Goal: Communication & Community: Answer question/provide support

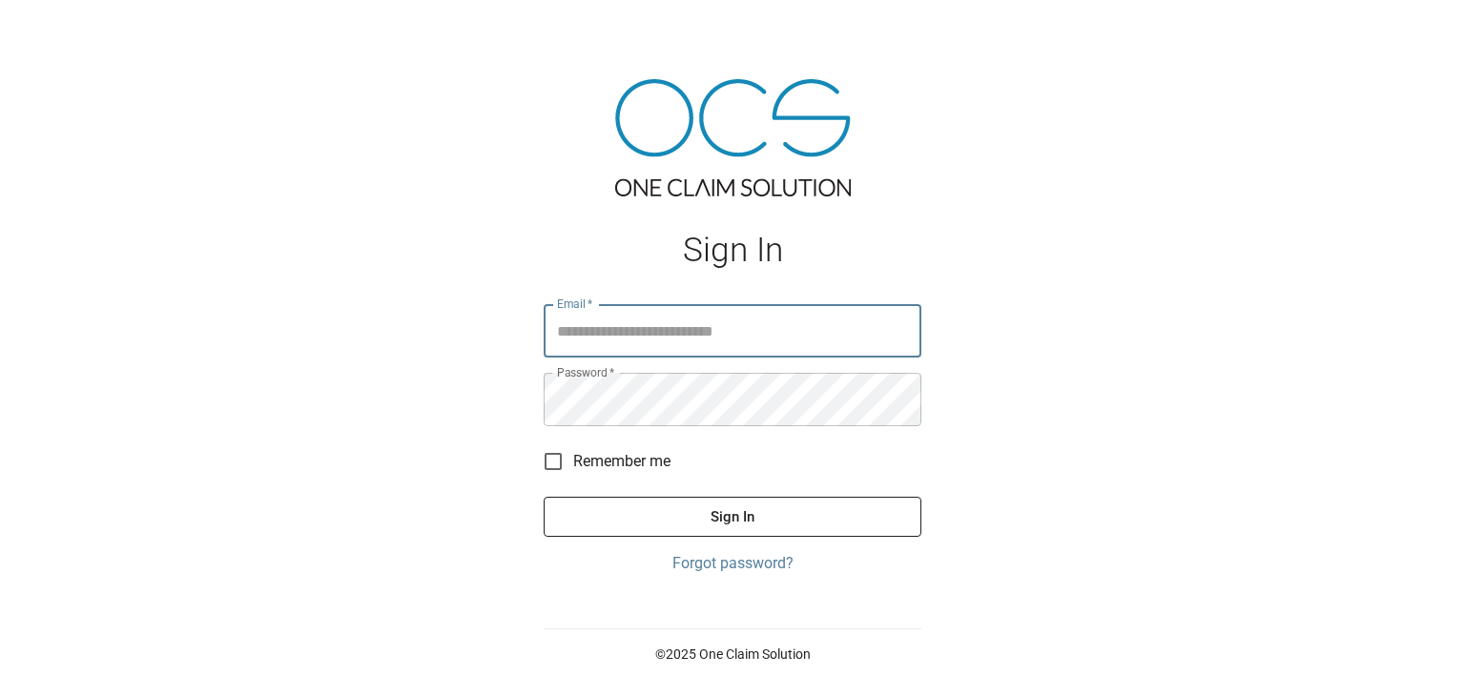
type input "**********"
click at [666, 520] on button "Sign In" at bounding box center [733, 517] width 378 height 40
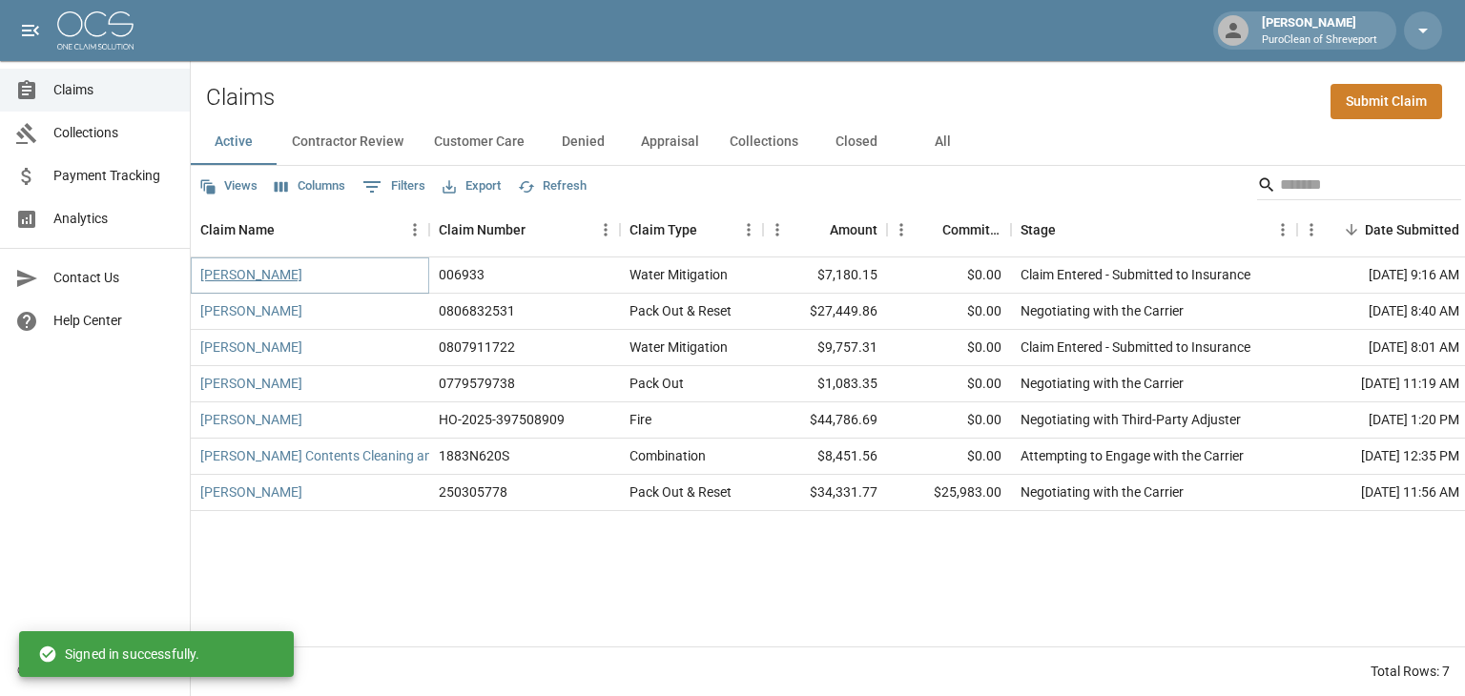
click at [258, 279] on link "[PERSON_NAME]" at bounding box center [251, 274] width 102 height 19
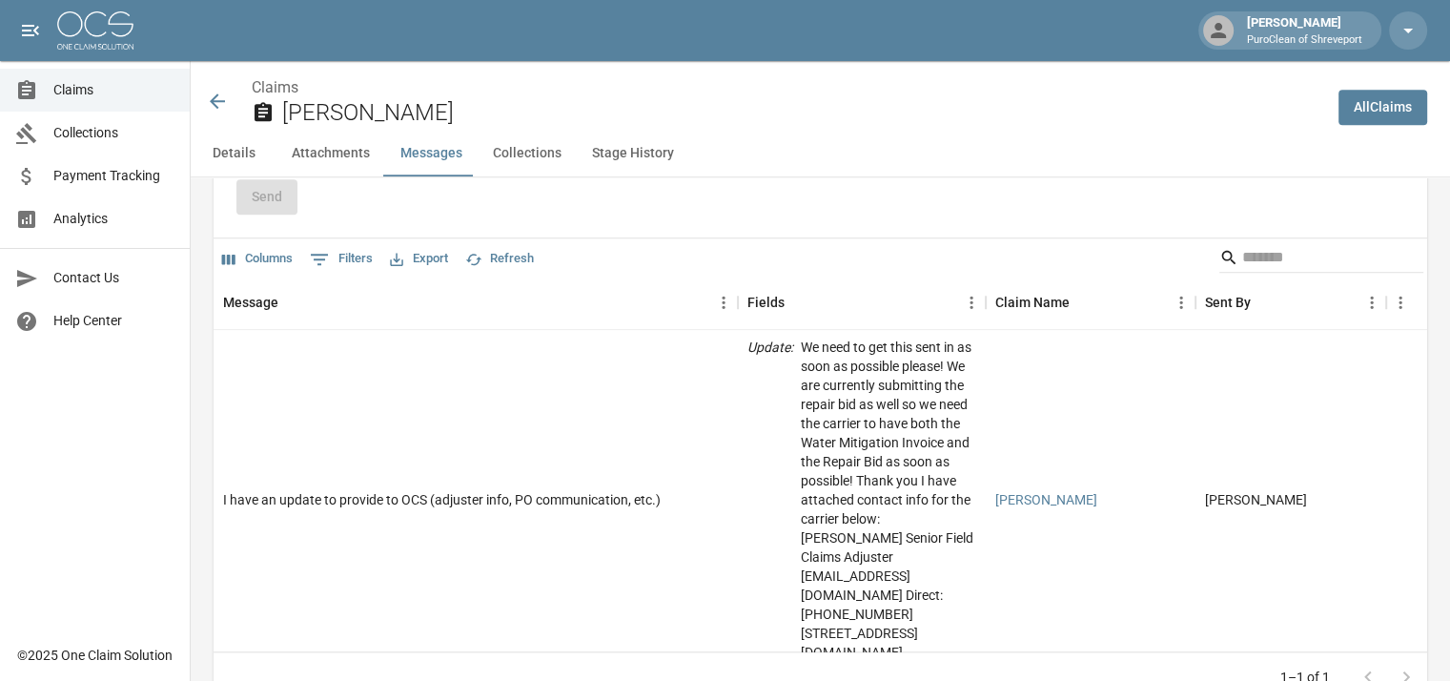
scroll to position [1716, 0]
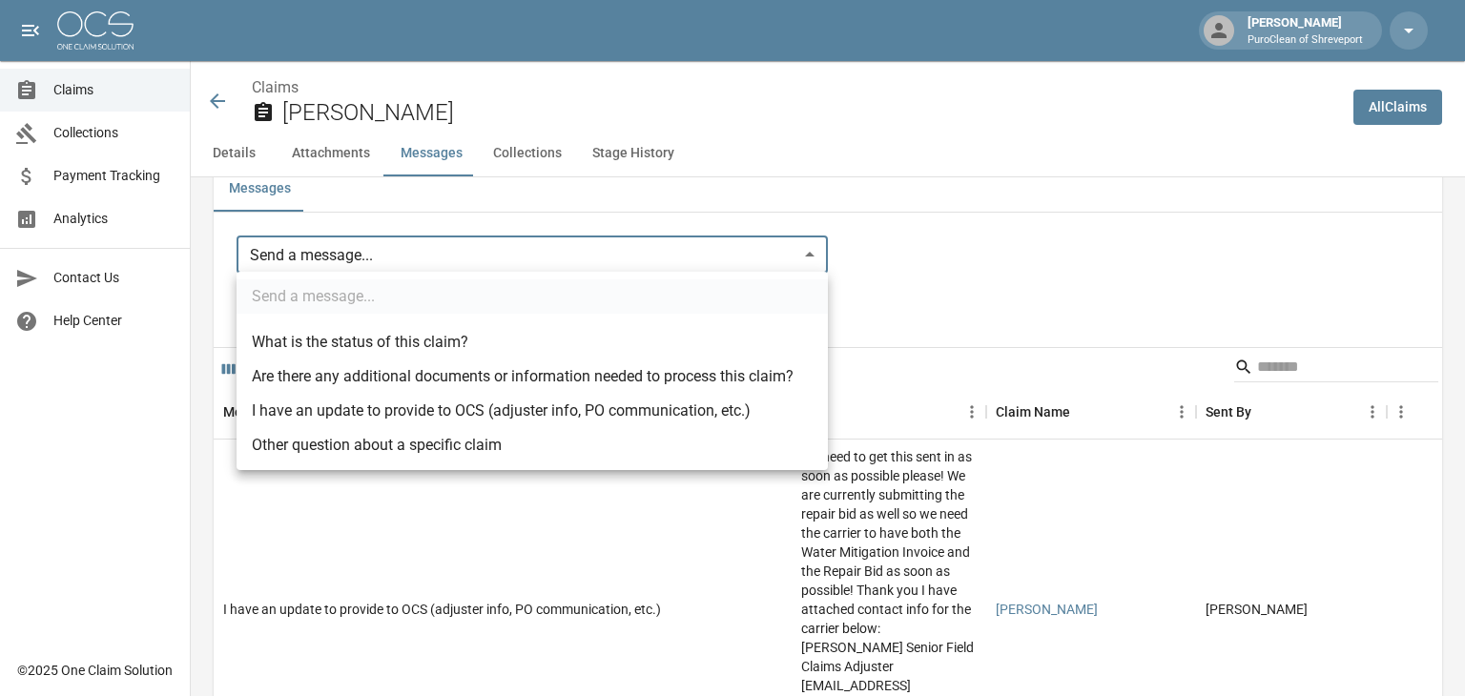
click at [355, 408] on li "I have an update to provide to OCS (adjuster info, PO communication, etc.)" at bounding box center [531, 411] width 591 height 34
type input "**********"
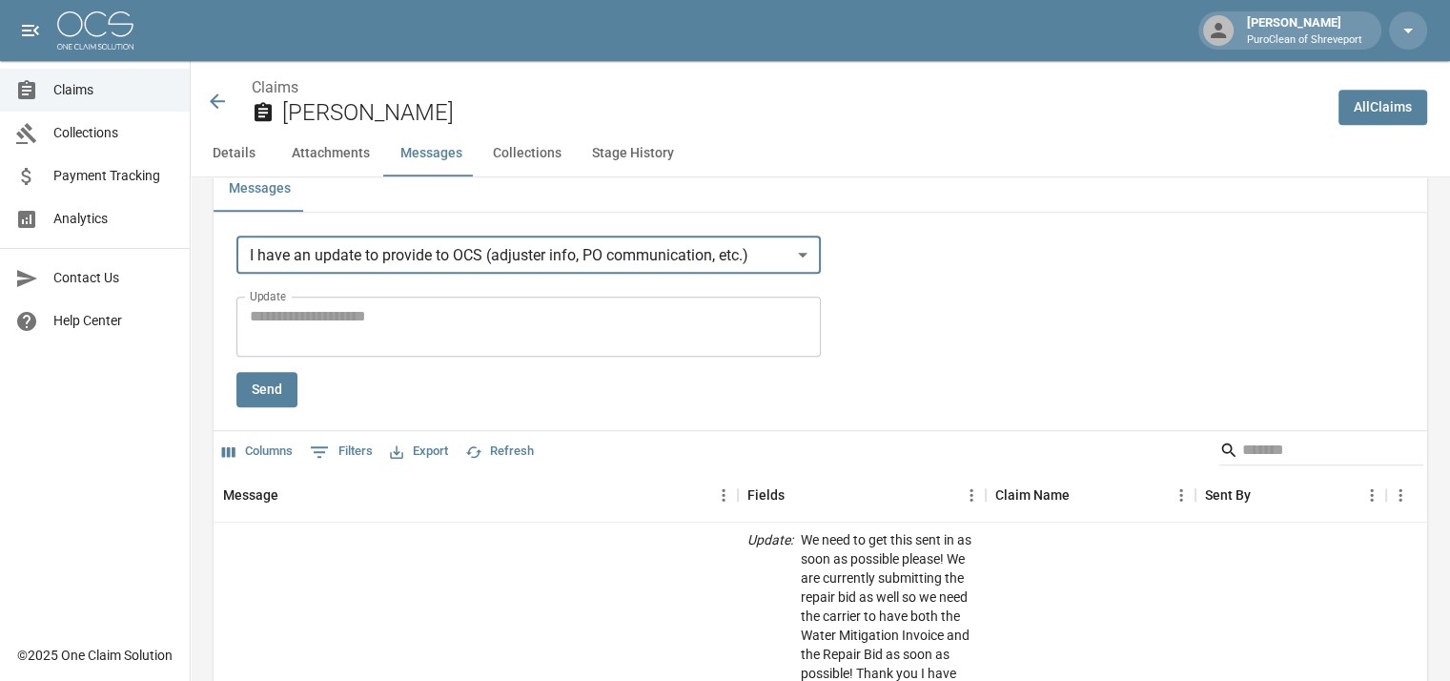
click at [382, 321] on textarea "Update" at bounding box center [529, 327] width 558 height 44
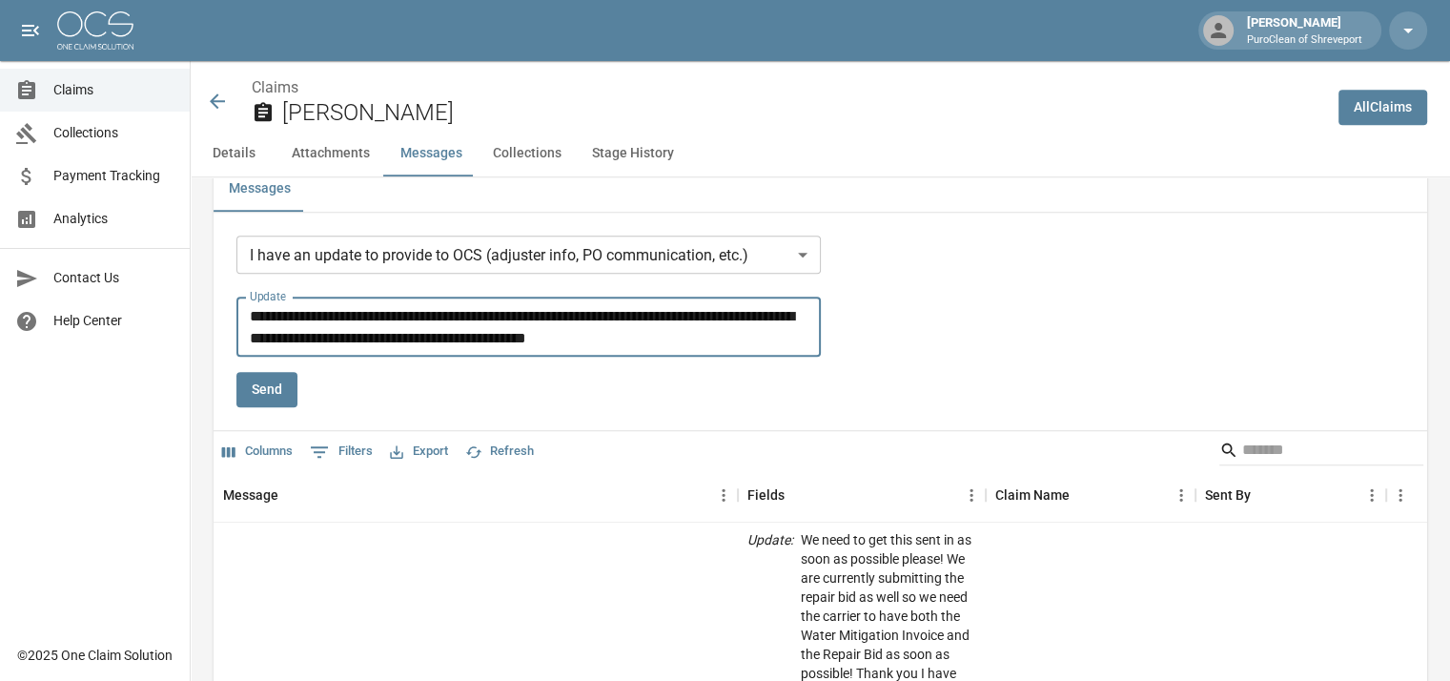
paste textarea "**********"
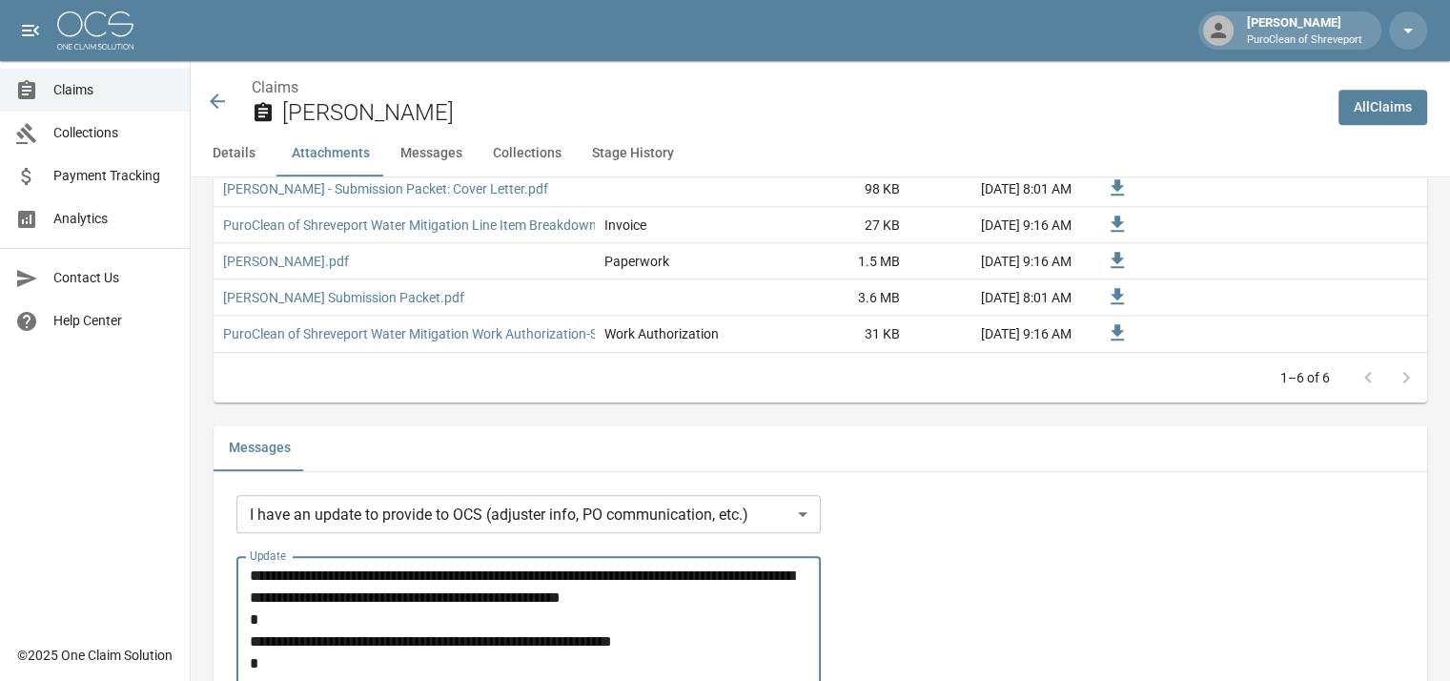
scroll to position [1648, 0]
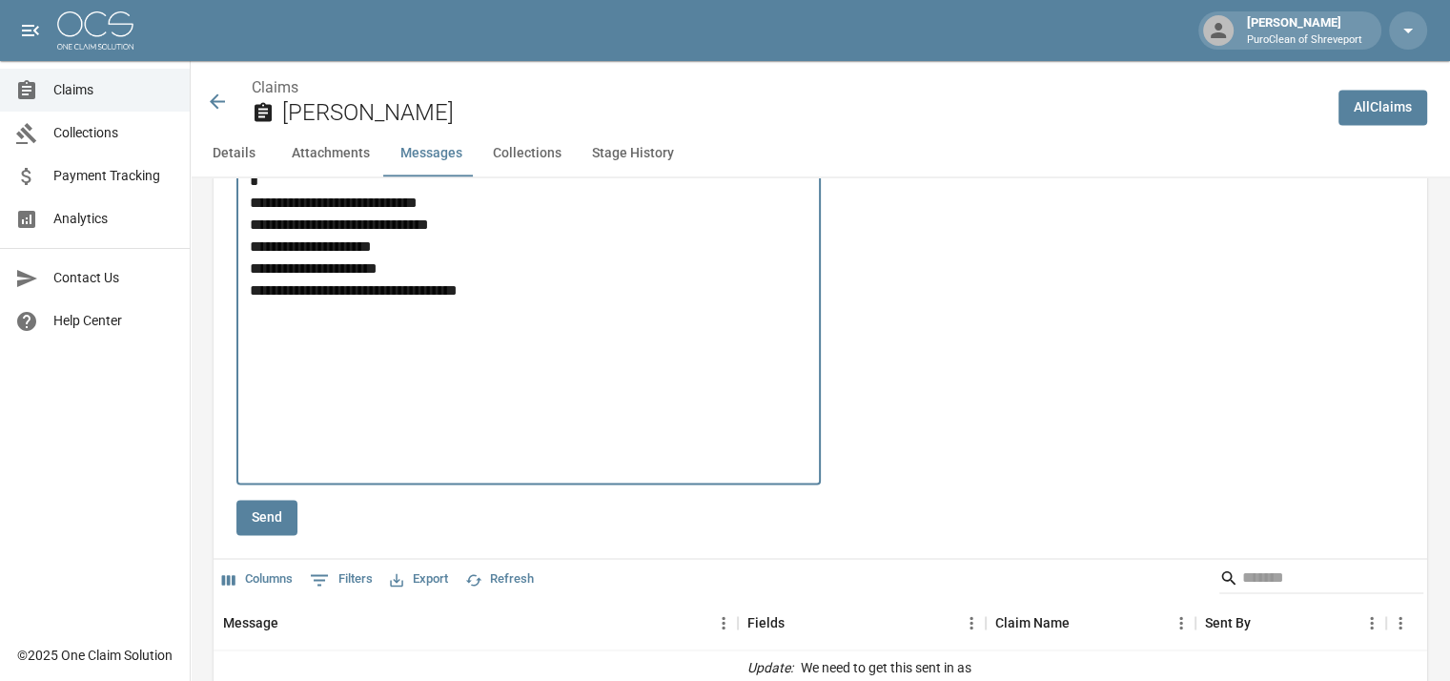
scroll to position [2697, 0]
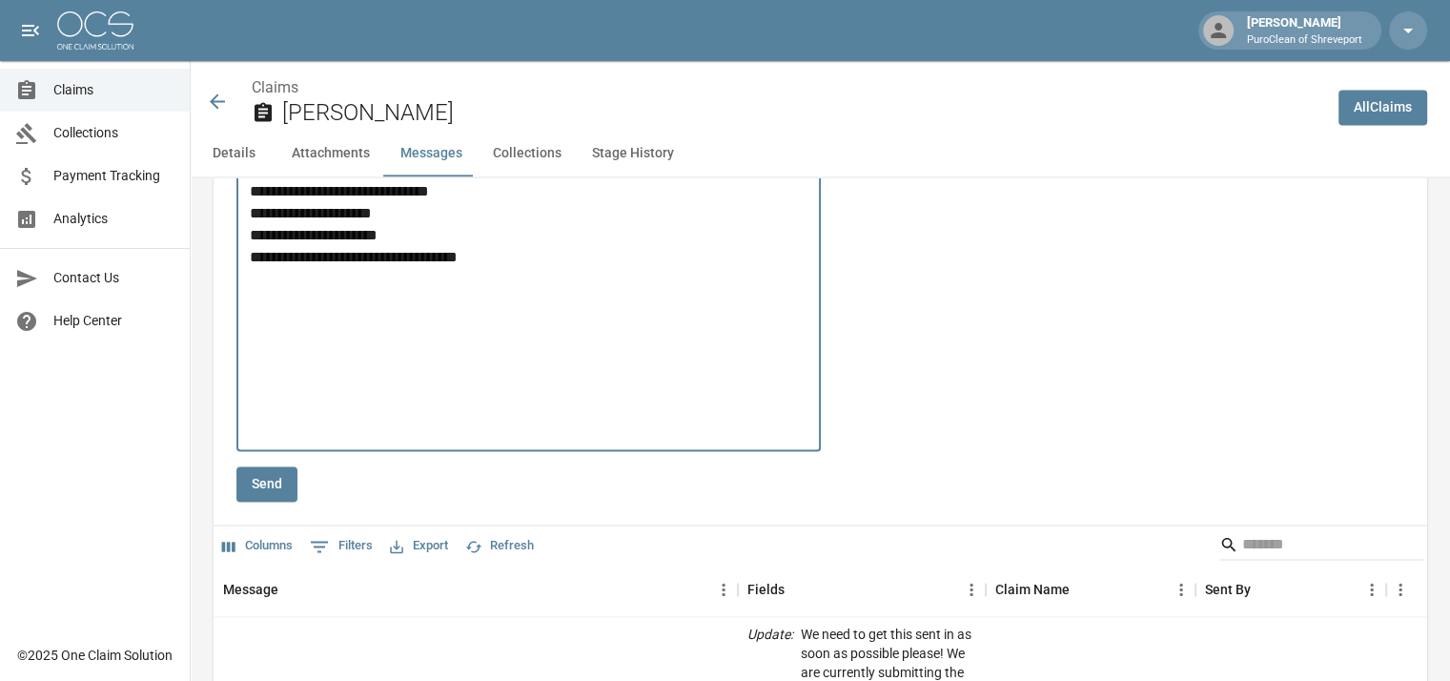
type textarea "**********"
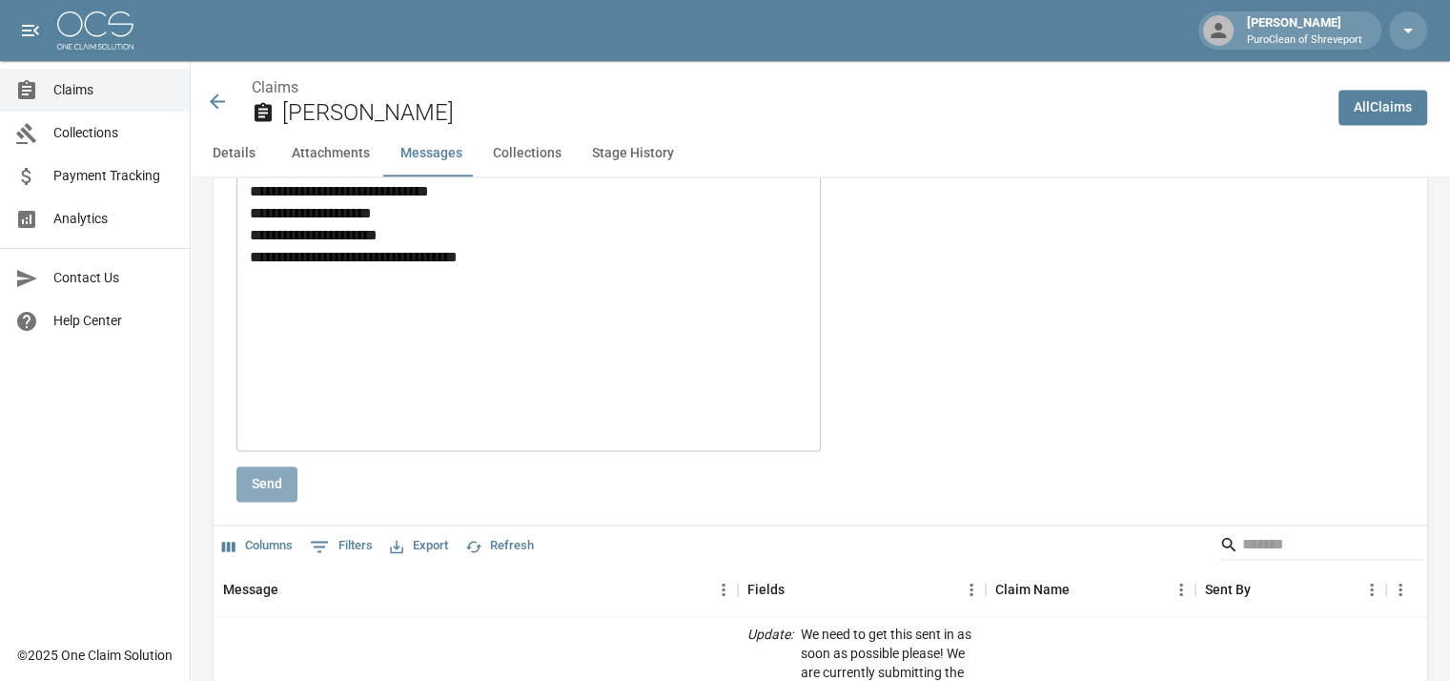
click at [286, 475] on button "Send" at bounding box center [266, 483] width 61 height 35
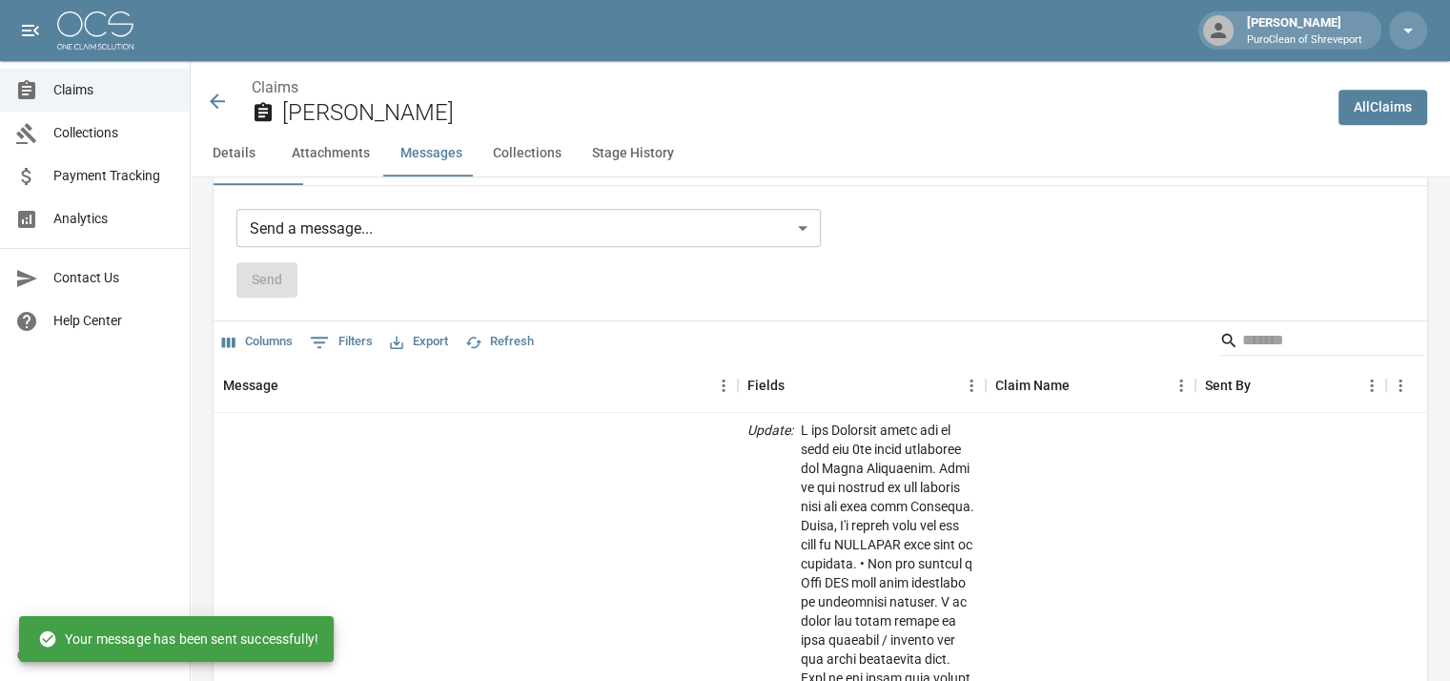
scroll to position [1549, 0]
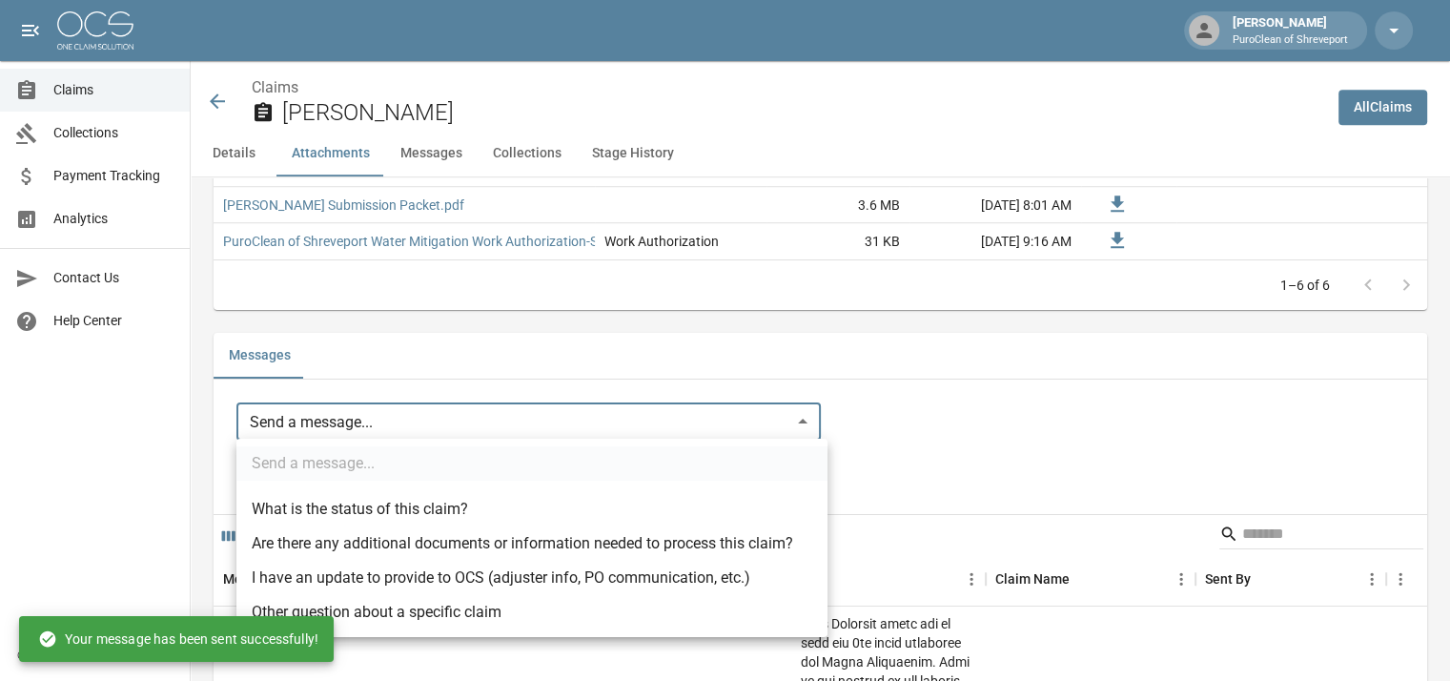
click at [695, 419] on body "[PERSON_NAME] PuroClean of Shreveport Claims Collections Payment Tracking Analy…" at bounding box center [725, 140] width 1450 height 3378
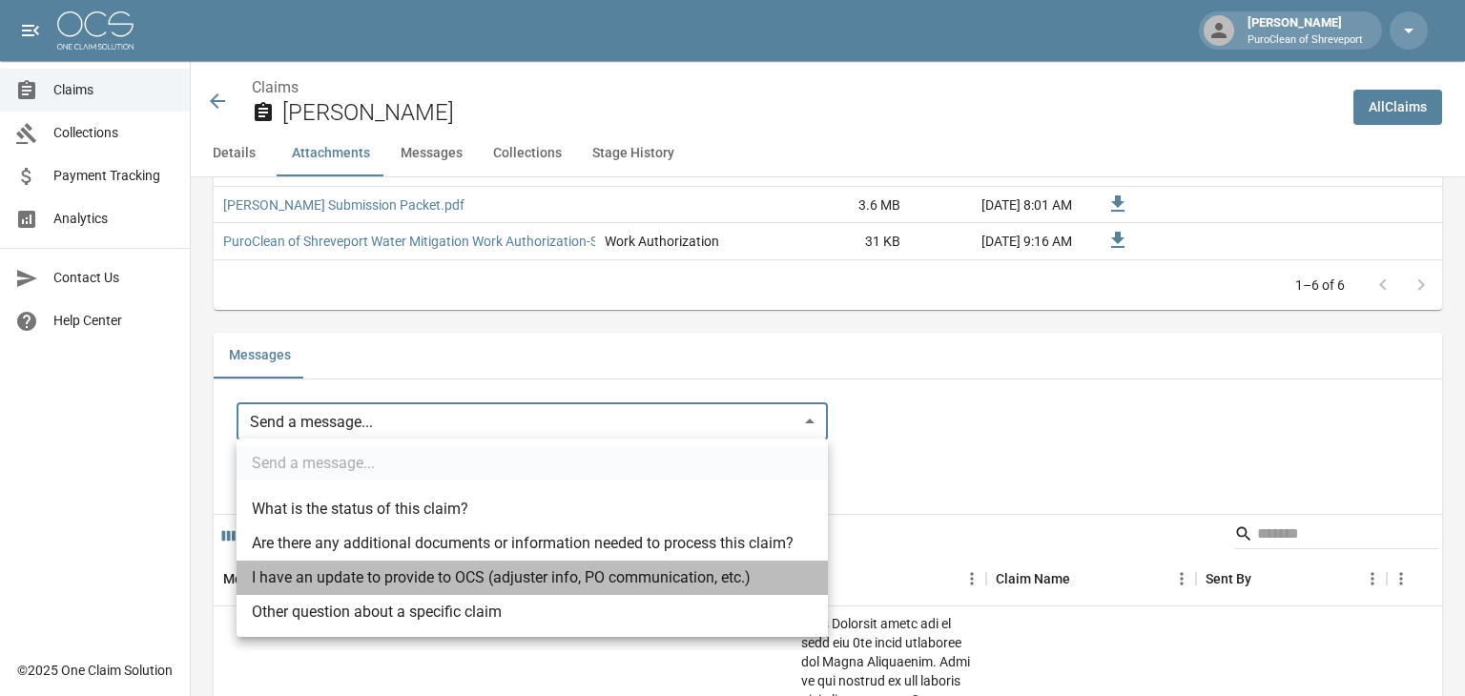
click at [459, 573] on li "I have an update to provide to OCS (adjuster info, PO communication, etc.)" at bounding box center [531, 578] width 591 height 34
type input "**********"
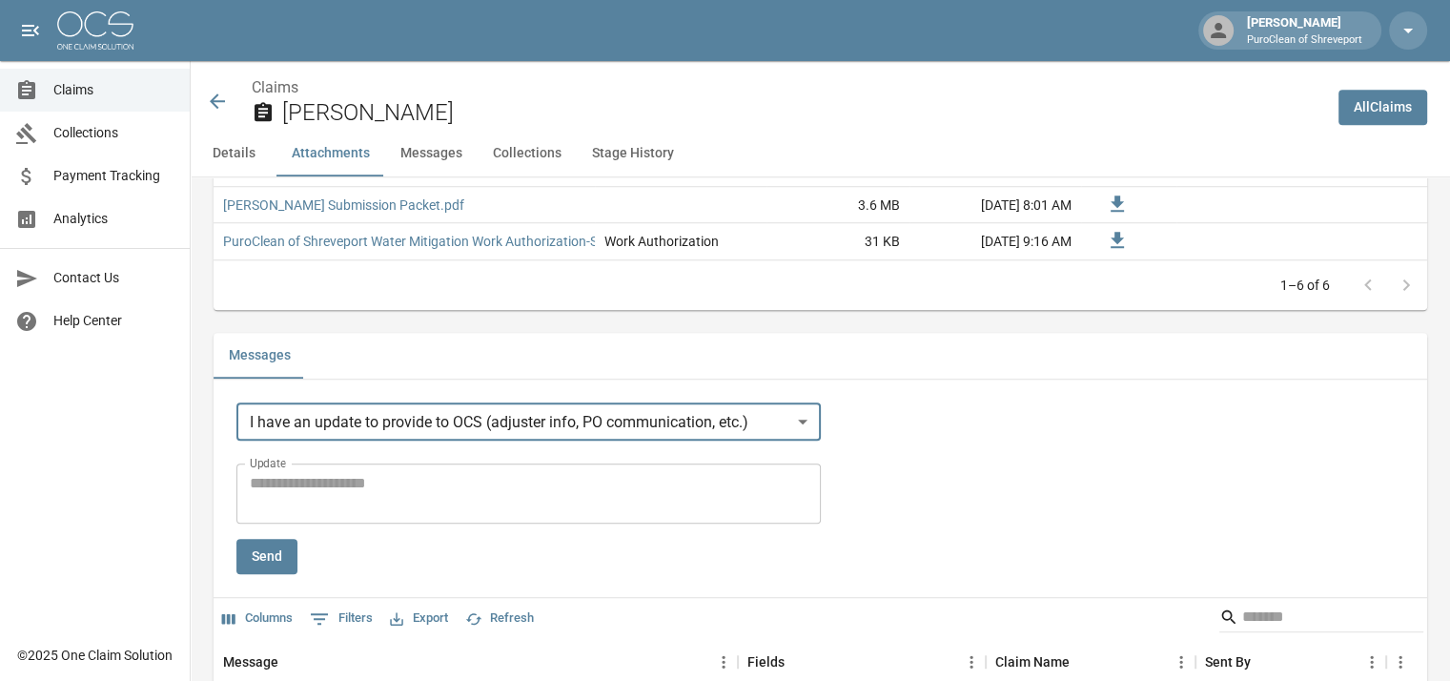
click at [421, 502] on textarea "Update" at bounding box center [529, 494] width 558 height 44
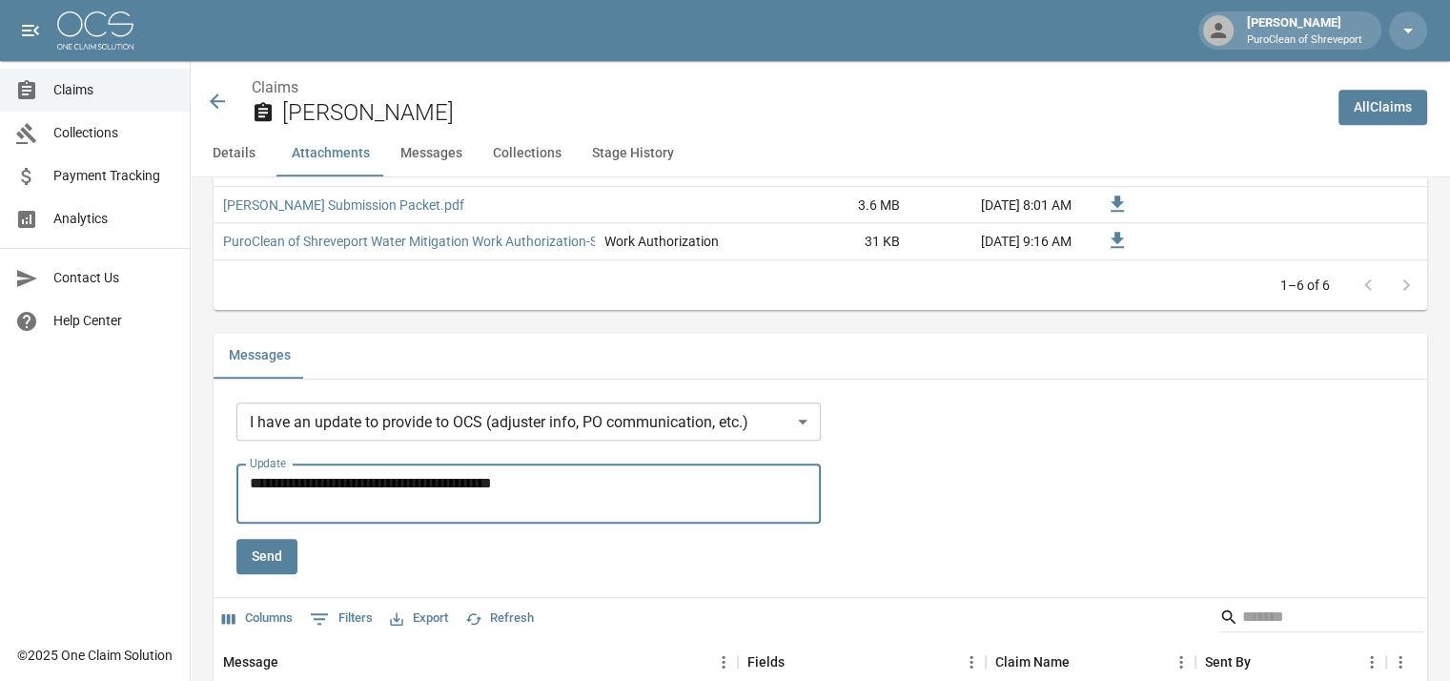
paste textarea "**********"
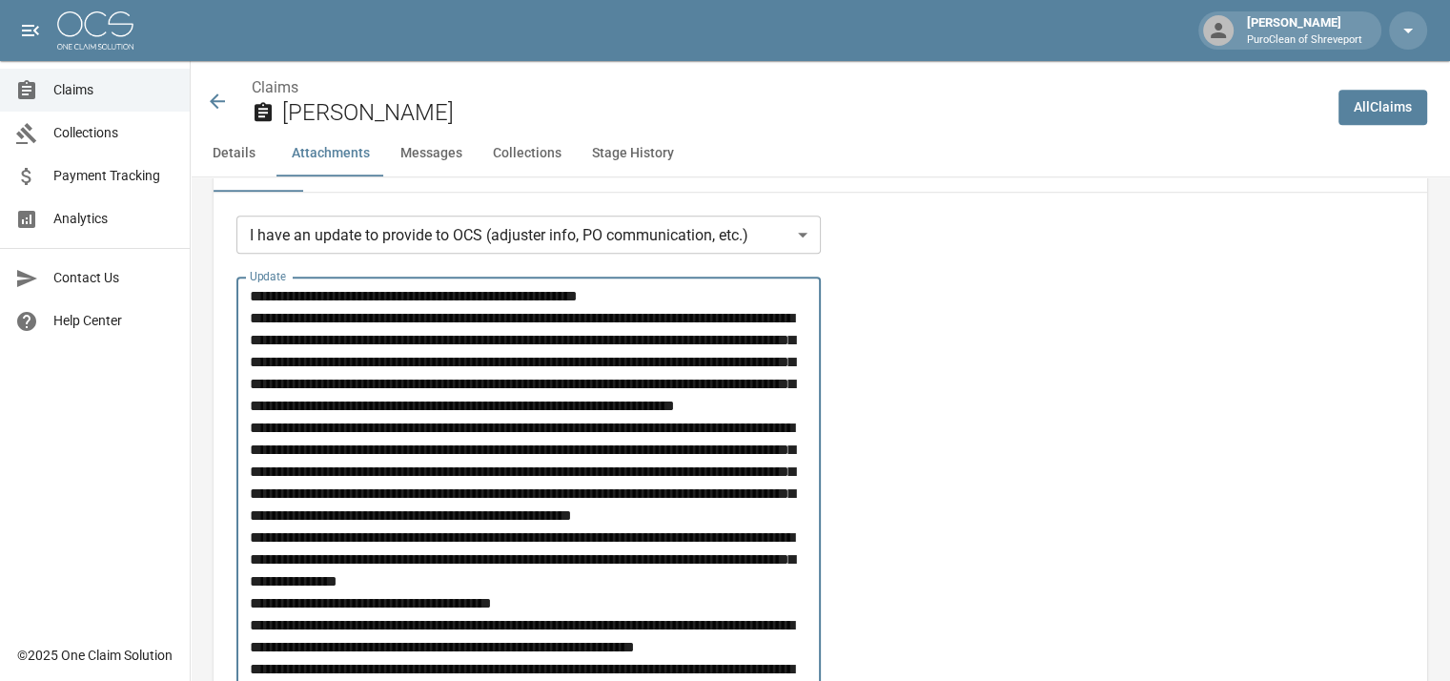
scroll to position [1743, 0]
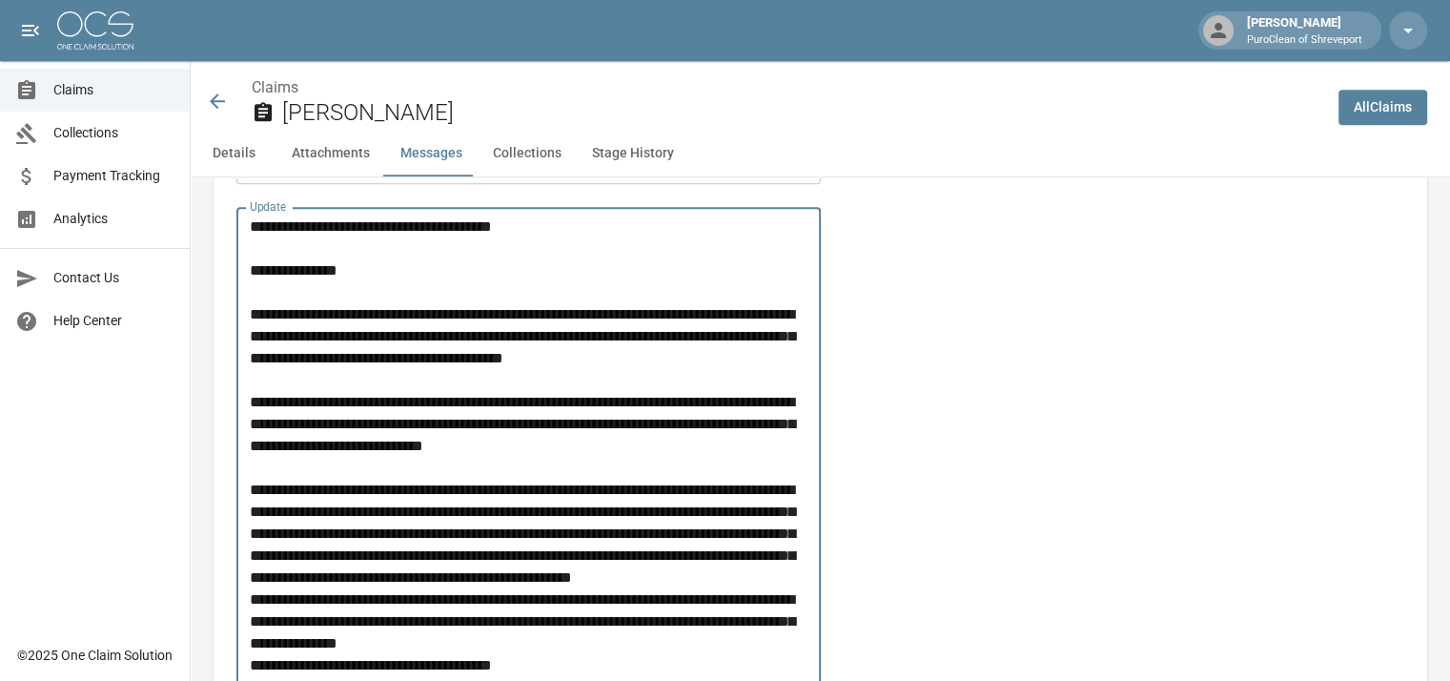
scroll to position [1838, 0]
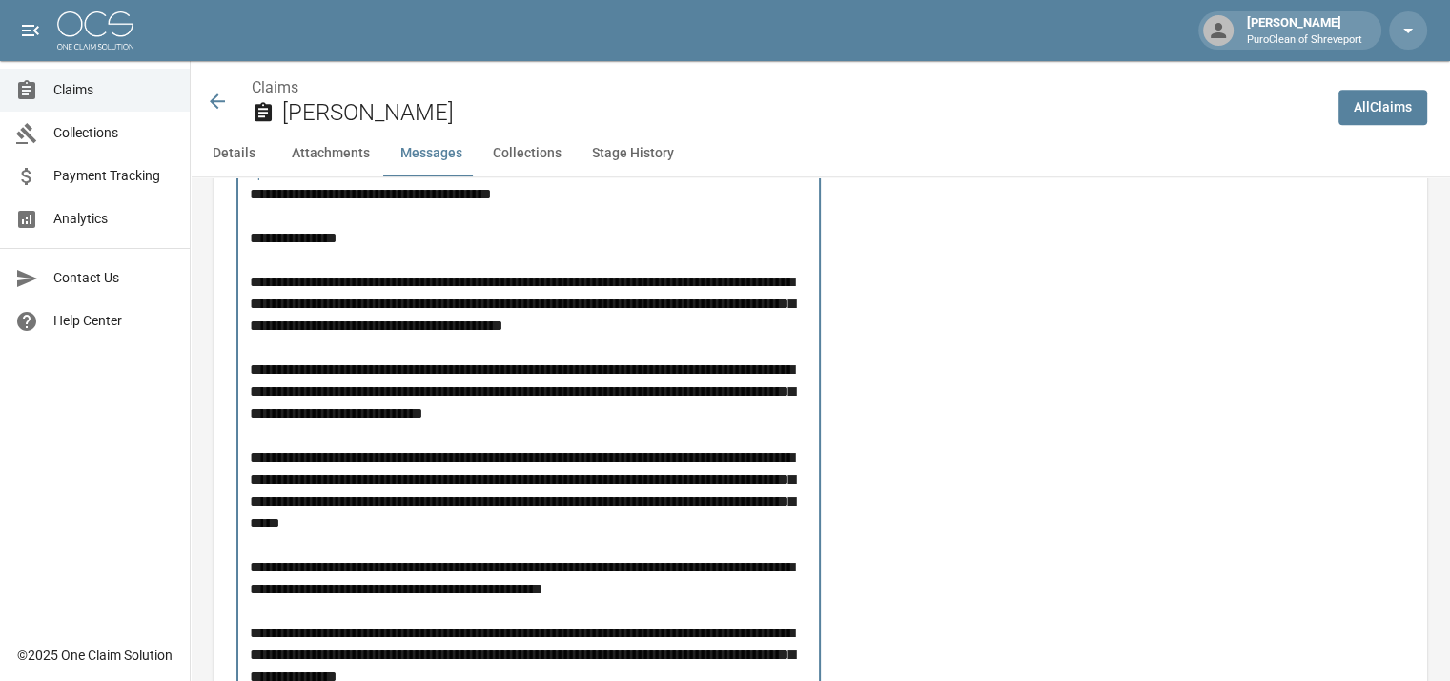
scroll to position [2029, 0]
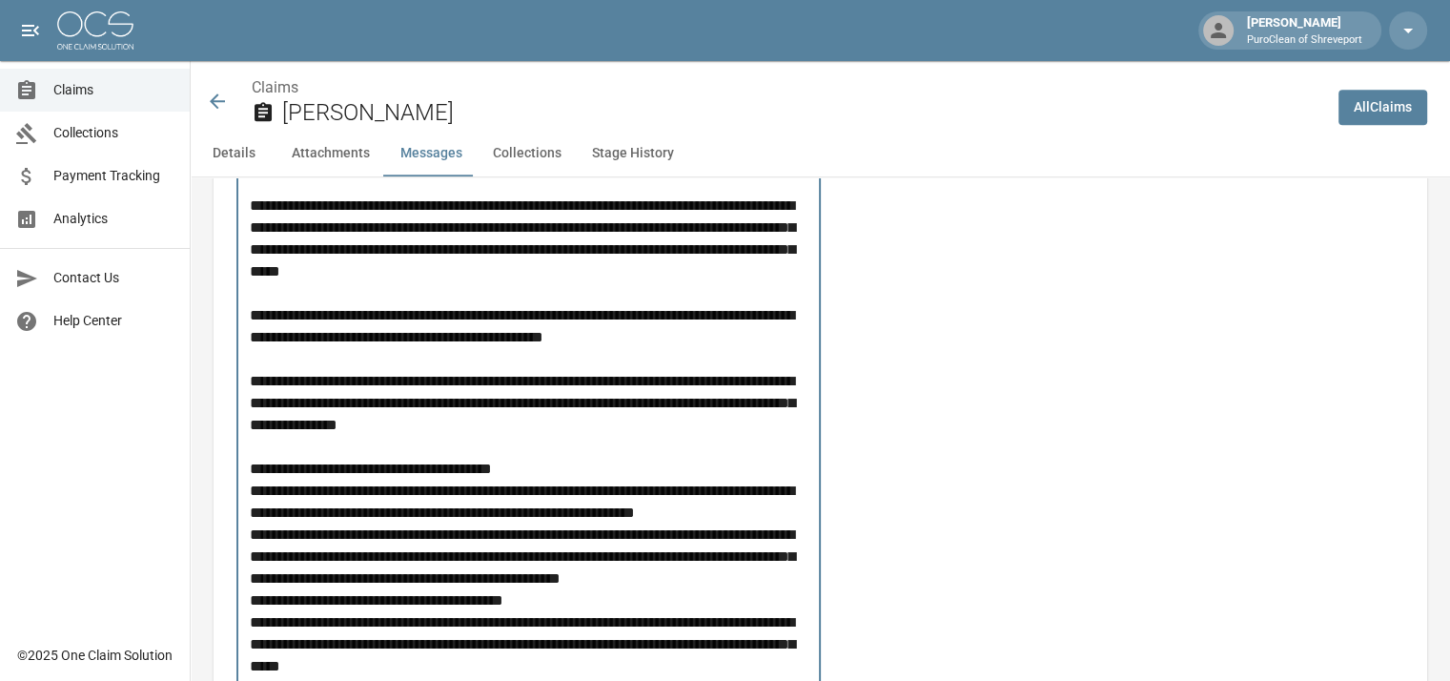
scroll to position [2124, 0]
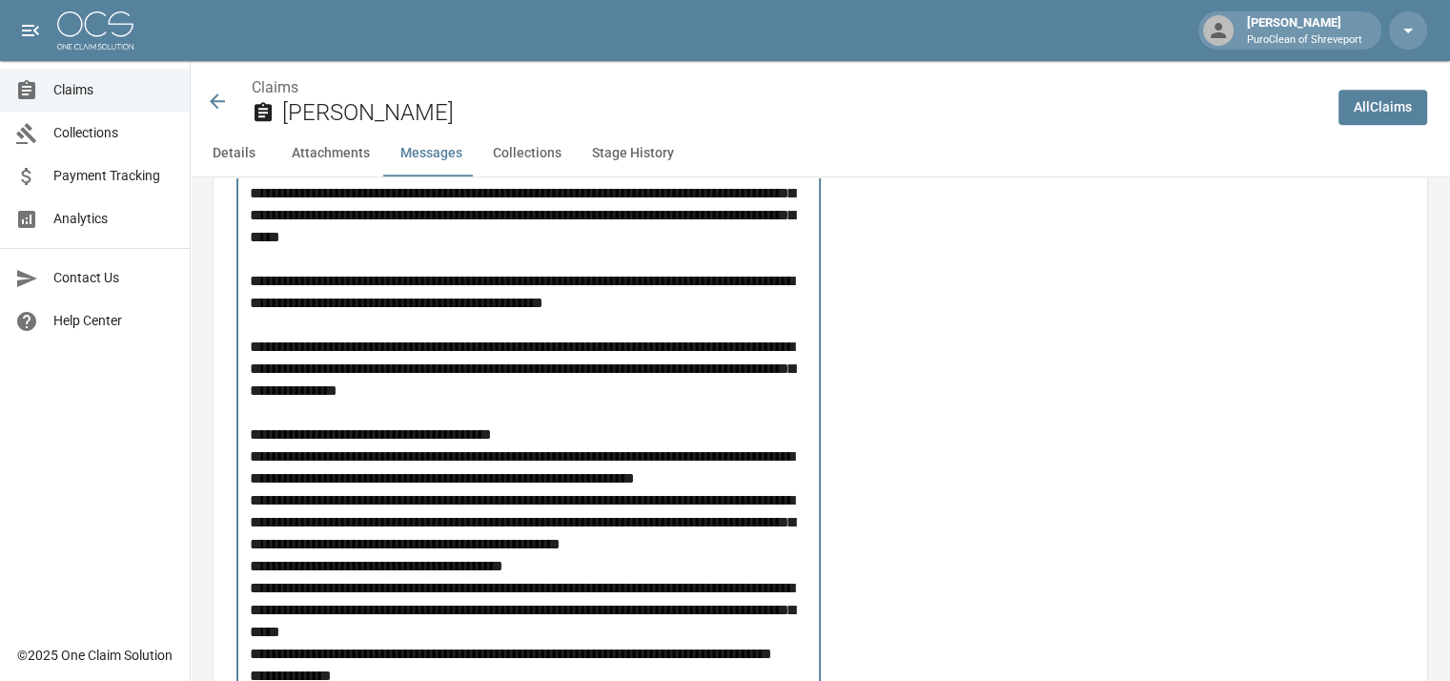
click at [352, 590] on textarea "Update" at bounding box center [532, 664] width 564 height 1535
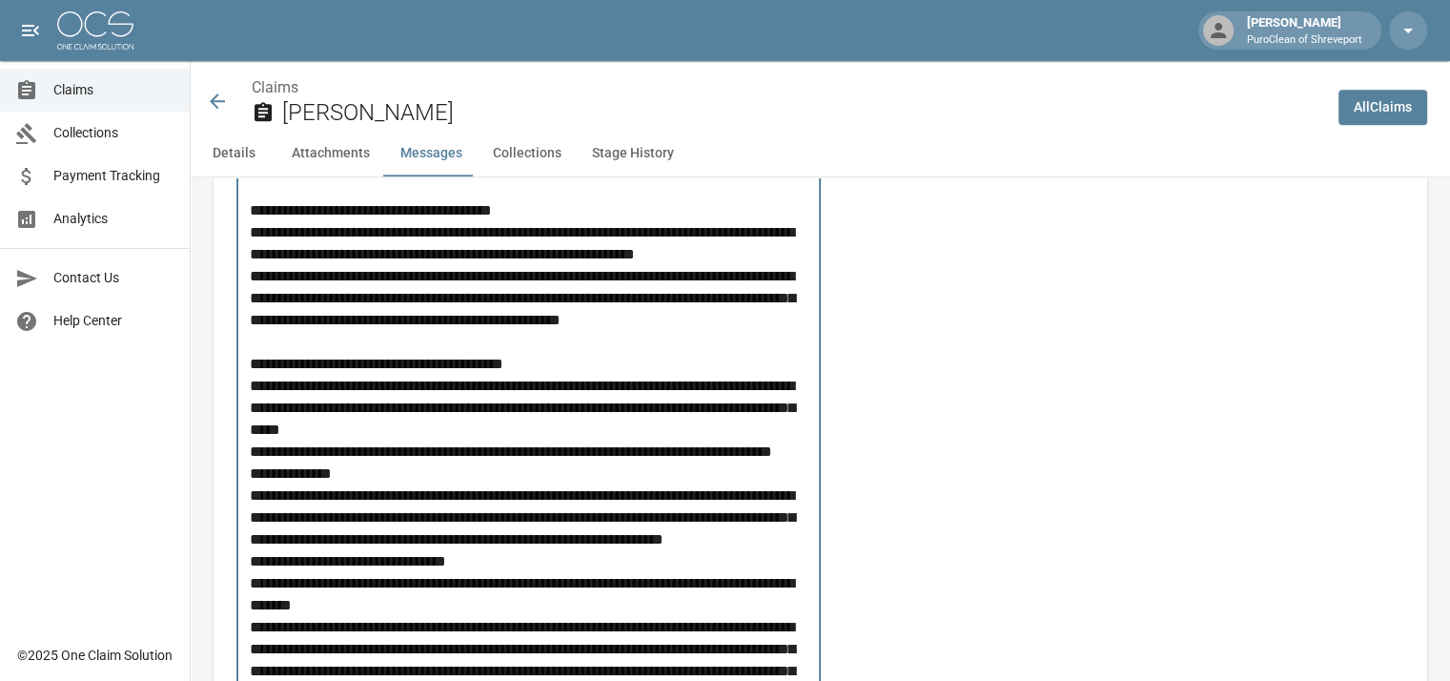
scroll to position [2411, 0]
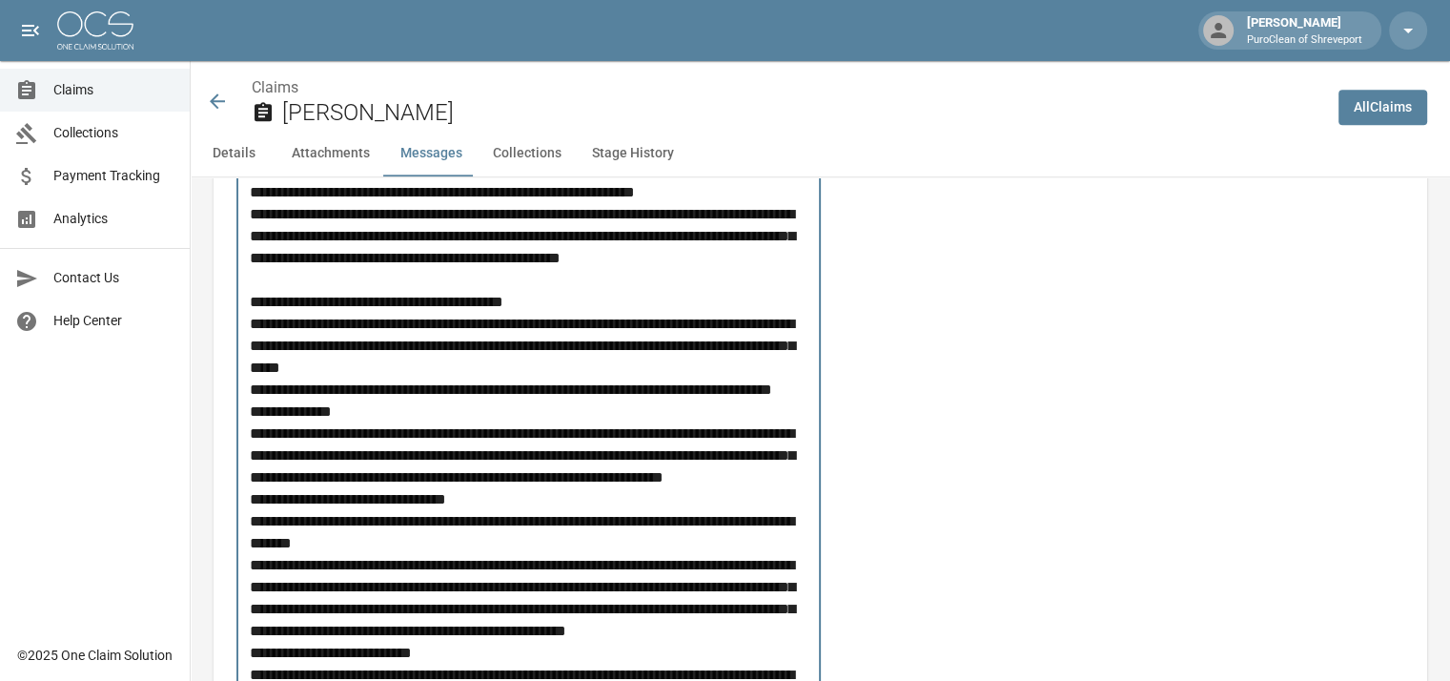
click at [359, 462] on textarea "Update" at bounding box center [532, 389] width 564 height 1557
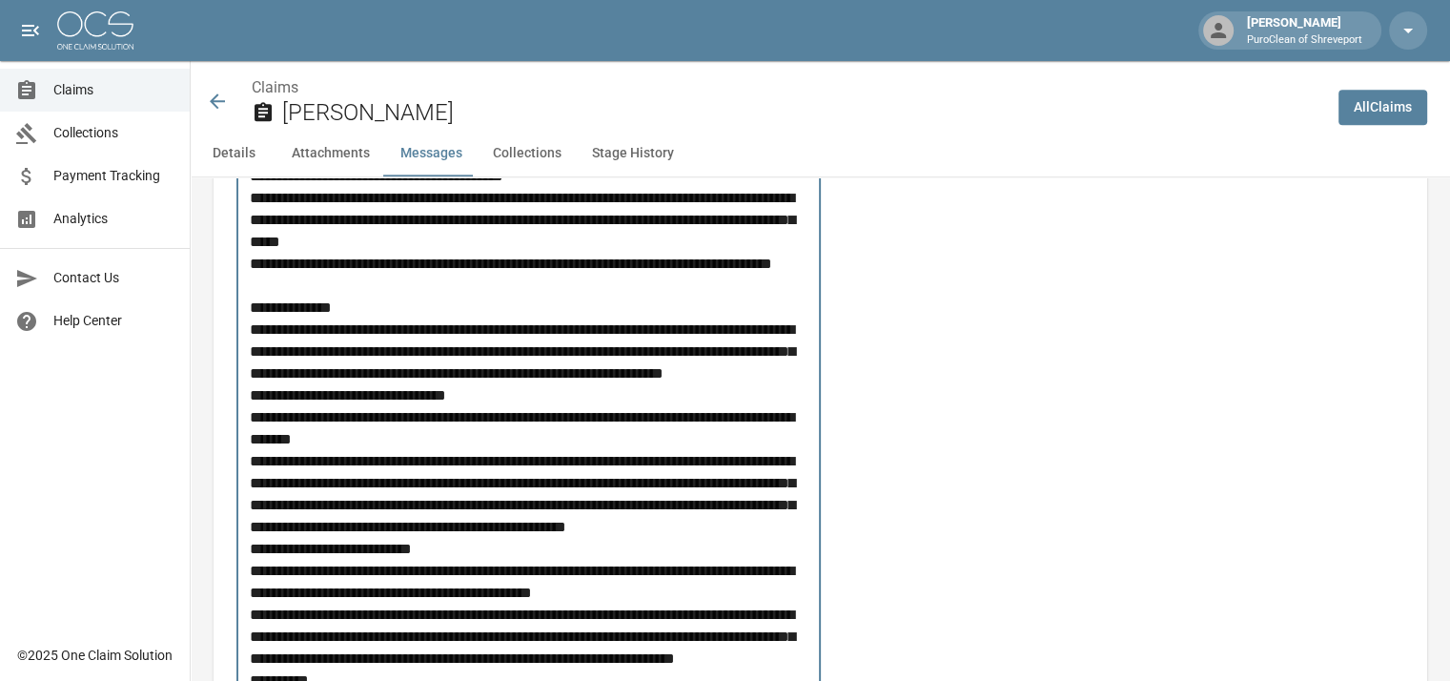
scroll to position [2601, 0]
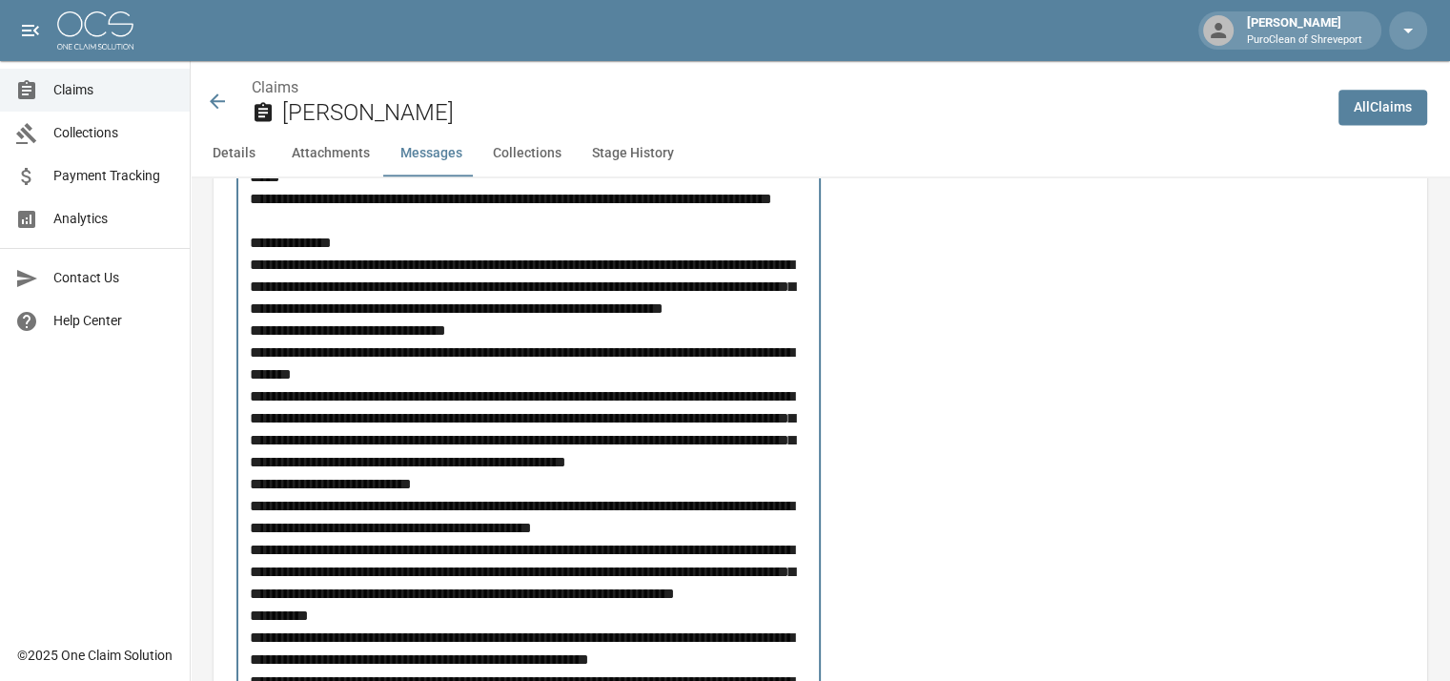
click at [433, 398] on textarea "Update" at bounding box center [532, 209] width 564 height 1579
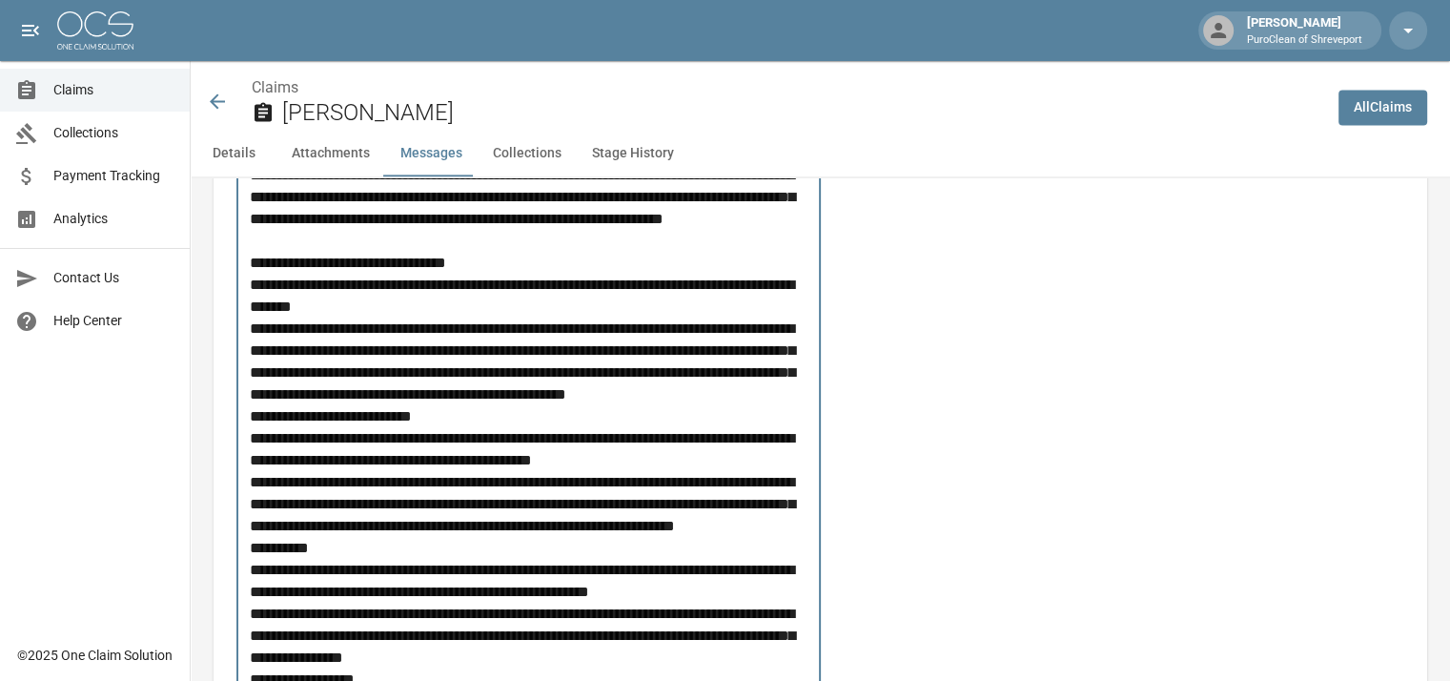
scroll to position [2792, 0]
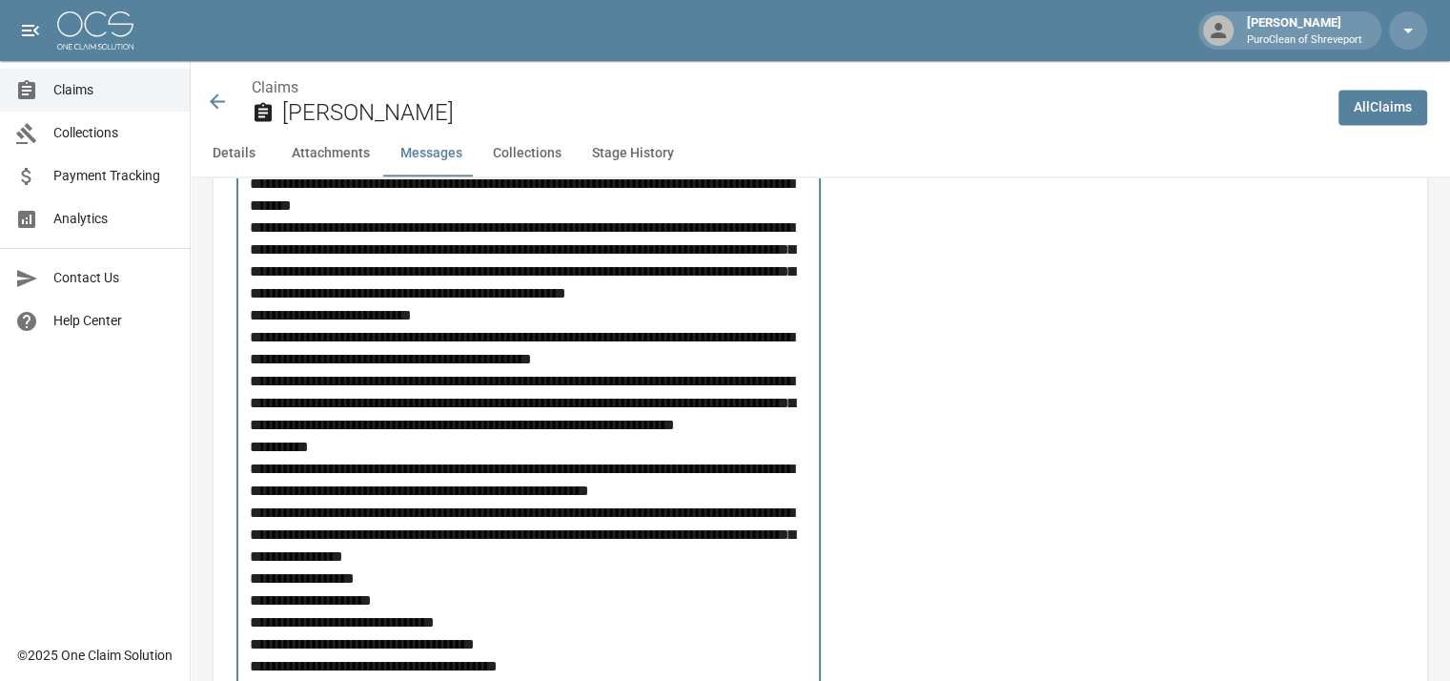
click at [435, 405] on textarea "Update" at bounding box center [532, 30] width 564 height 1601
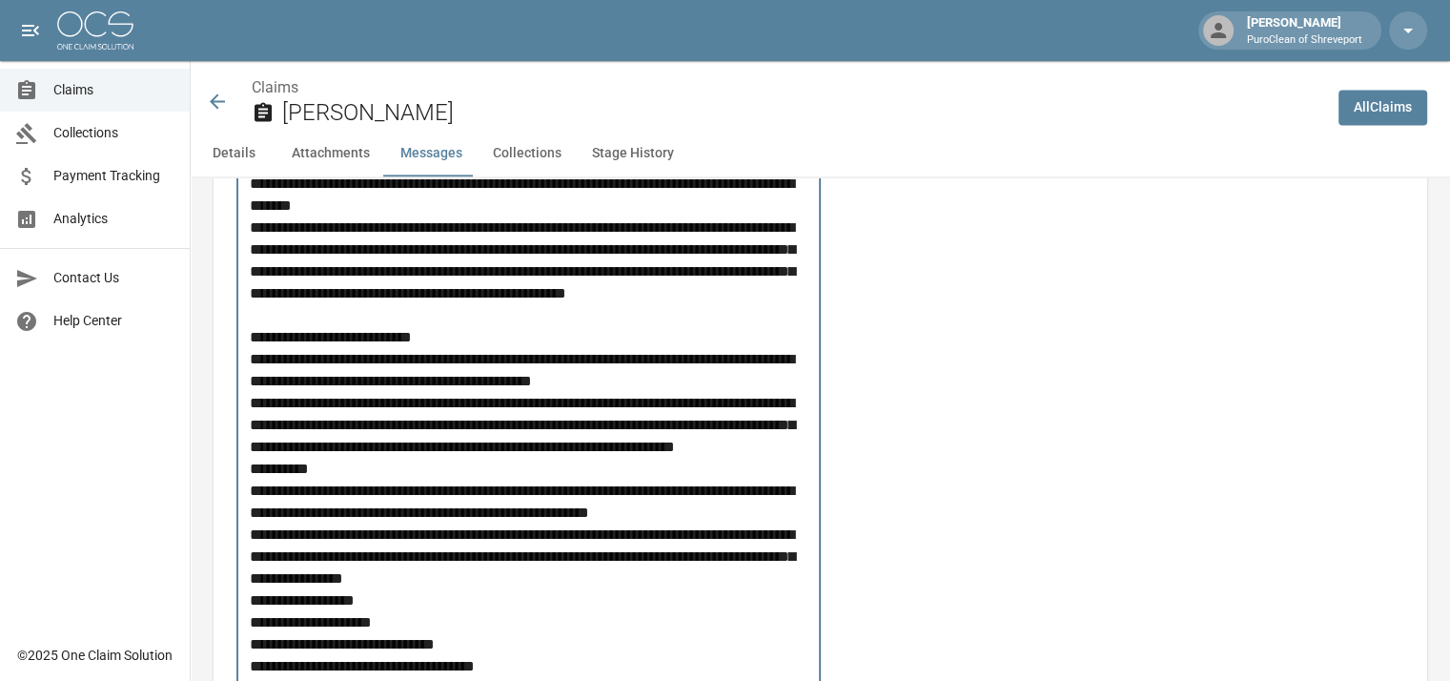
click at [421, 572] on textarea "Update" at bounding box center [532, 41] width 564 height 1623
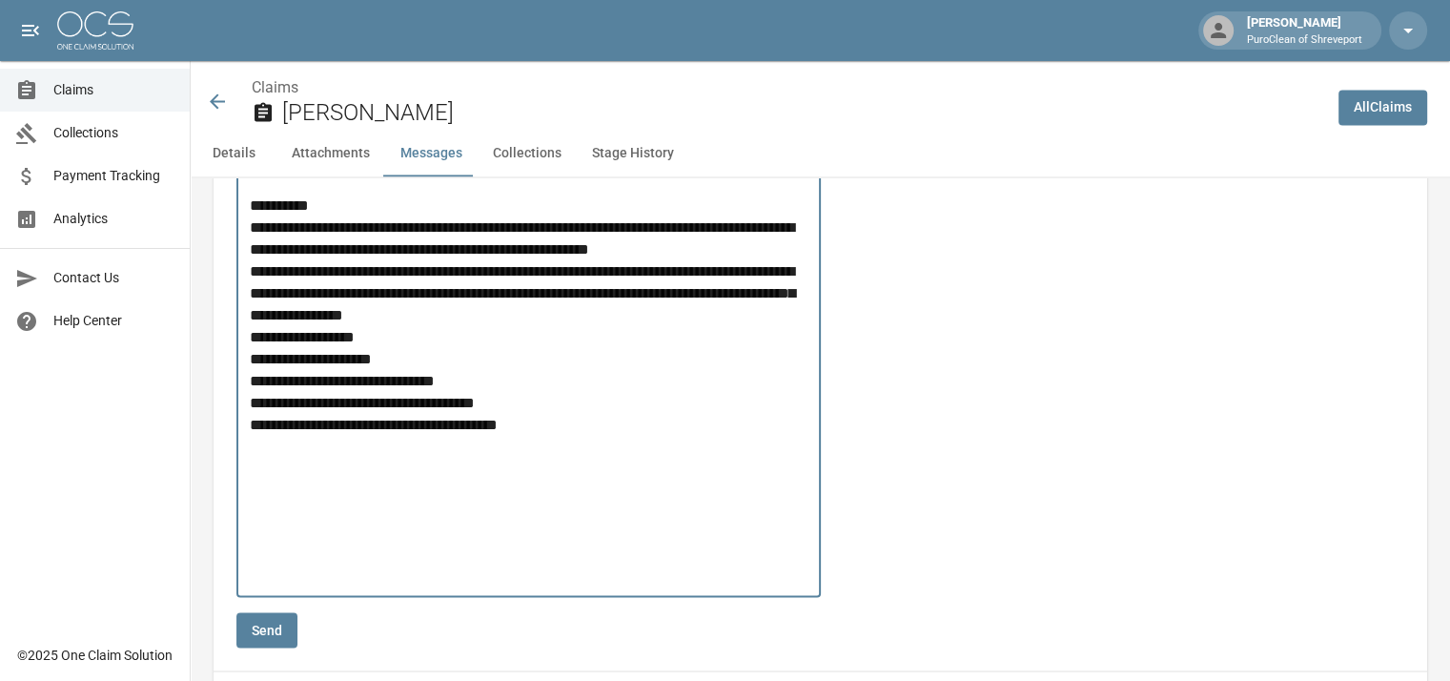
scroll to position [3078, 0]
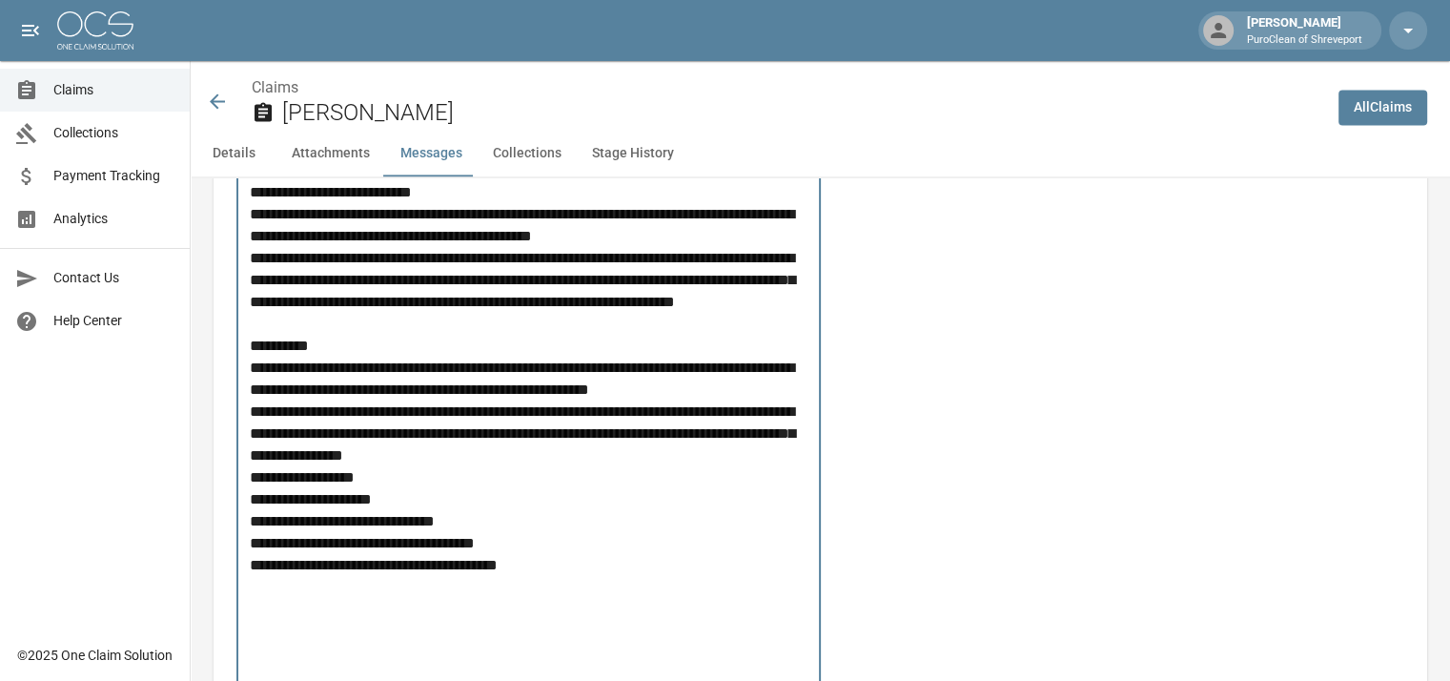
scroll to position [2983, 0]
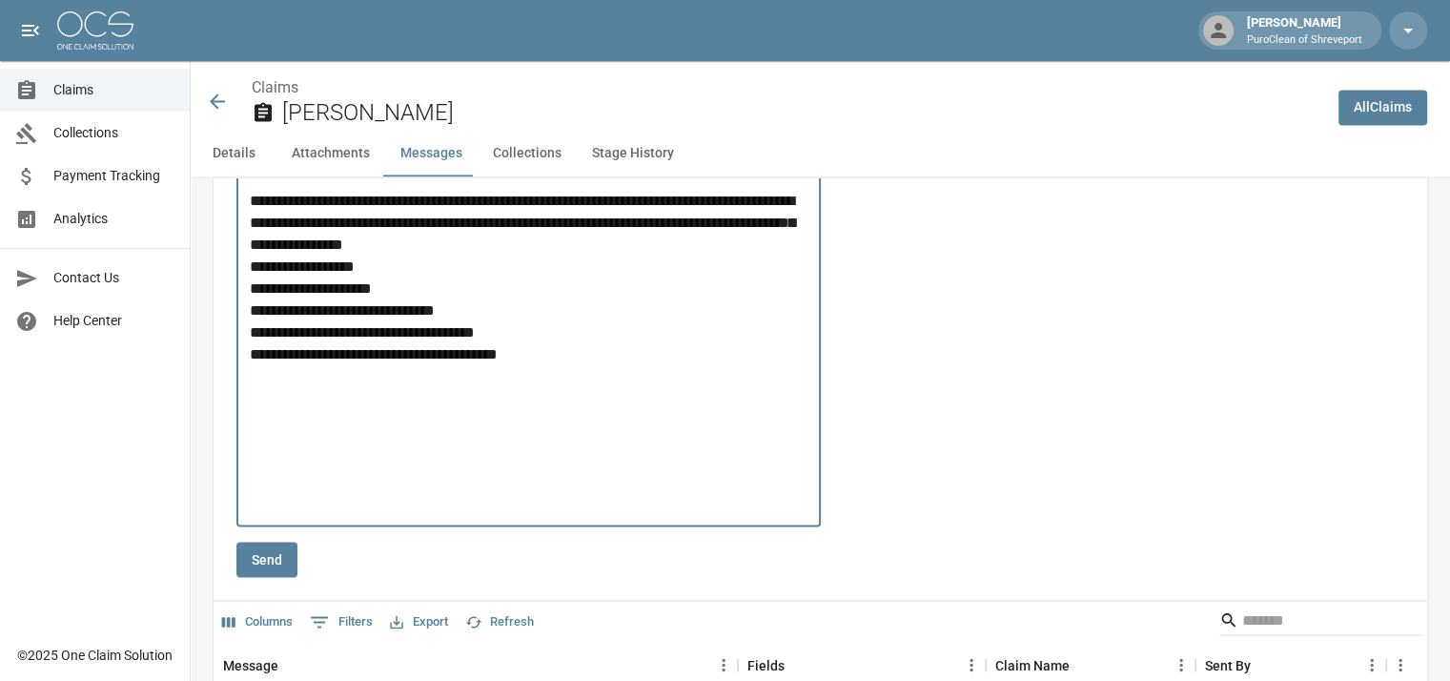
scroll to position [3173, 0]
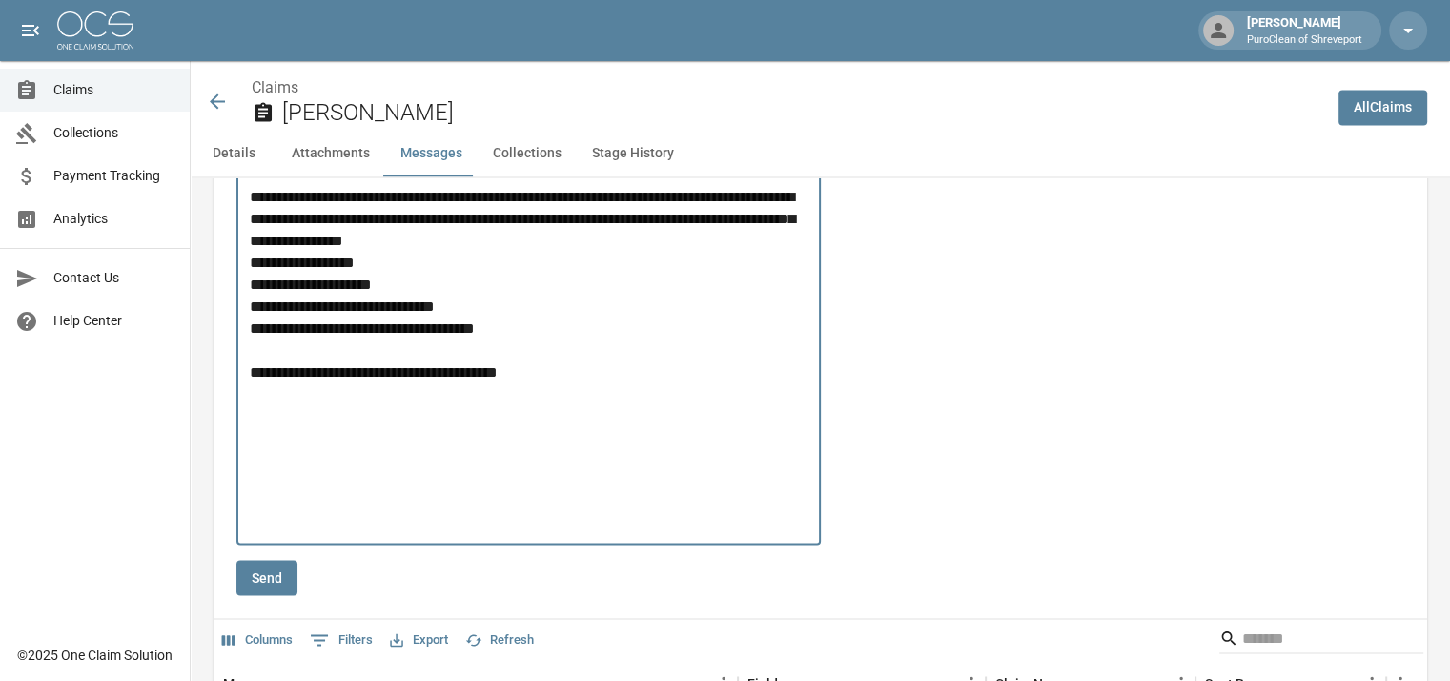
type textarea "**********"
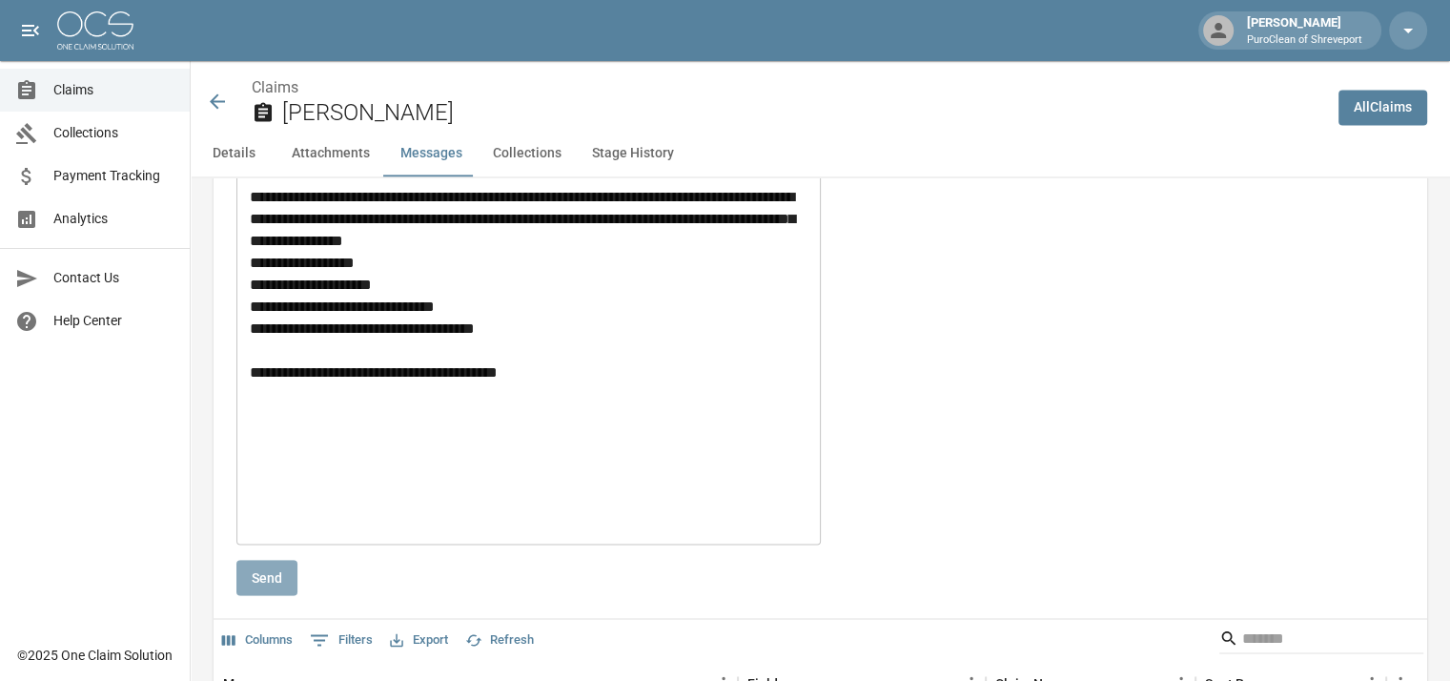
click at [256, 564] on button "Send" at bounding box center [266, 577] width 61 height 35
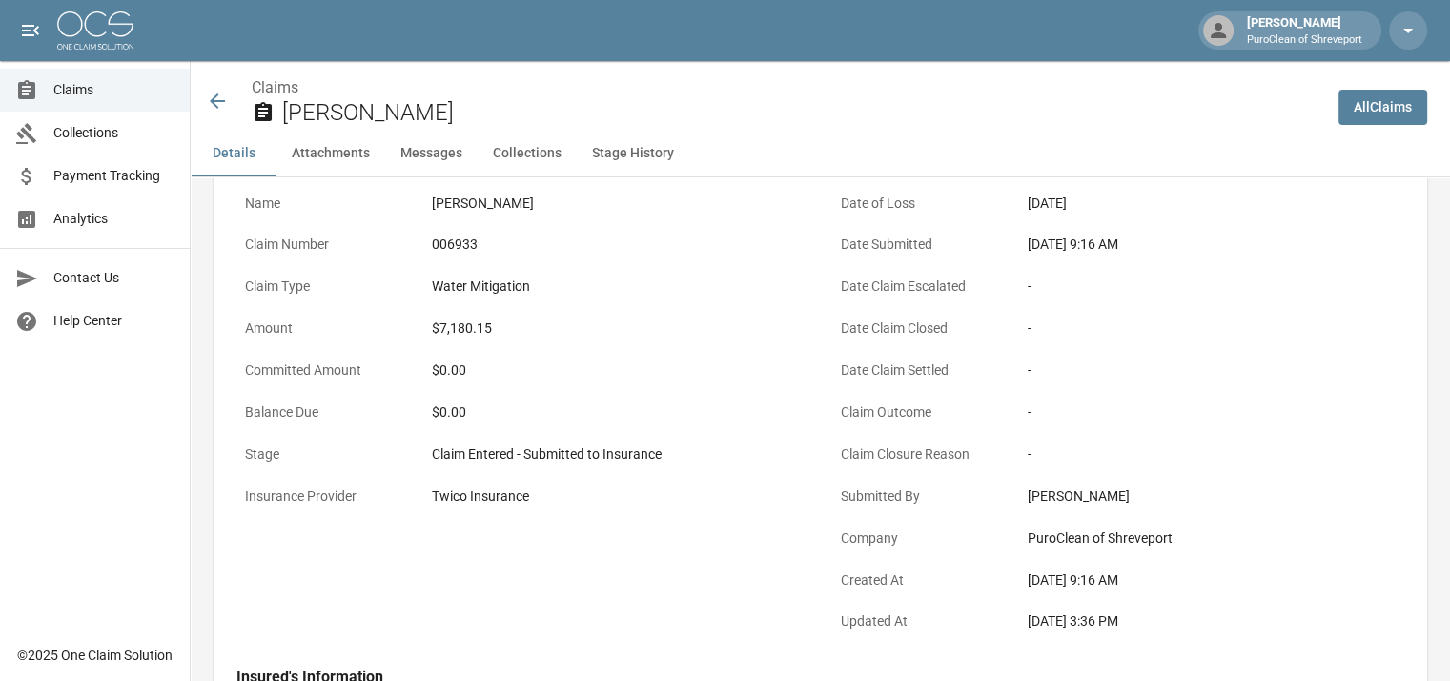
scroll to position [0, 0]
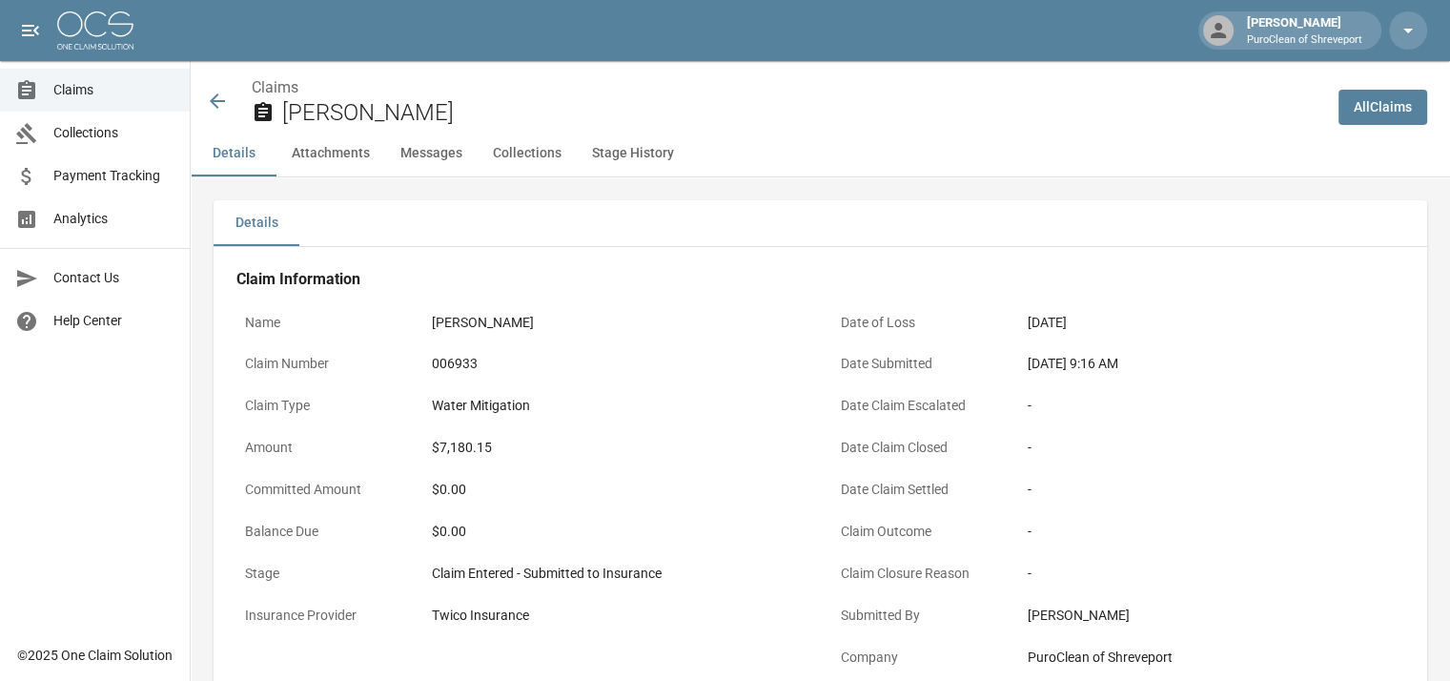
click at [415, 152] on button "Messages" at bounding box center [431, 154] width 92 height 46
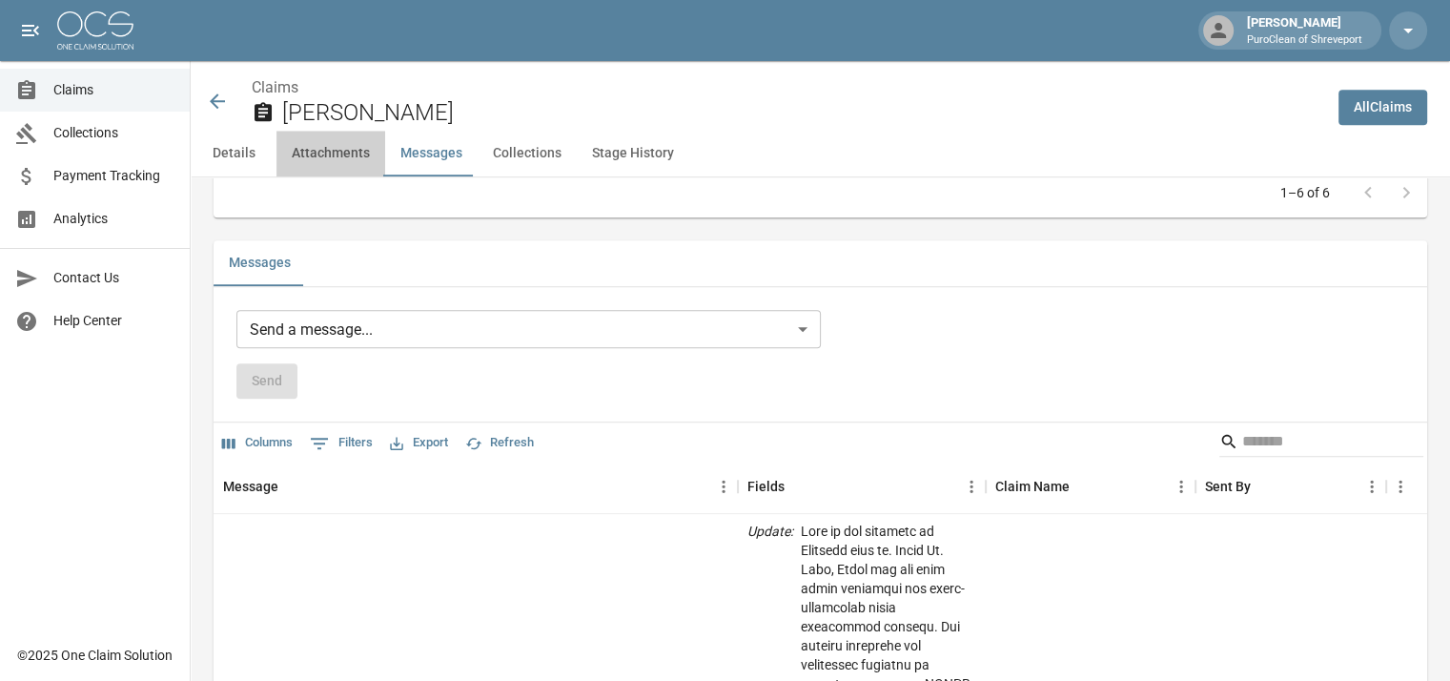
click at [337, 159] on button "Attachments" at bounding box center [331, 154] width 109 height 46
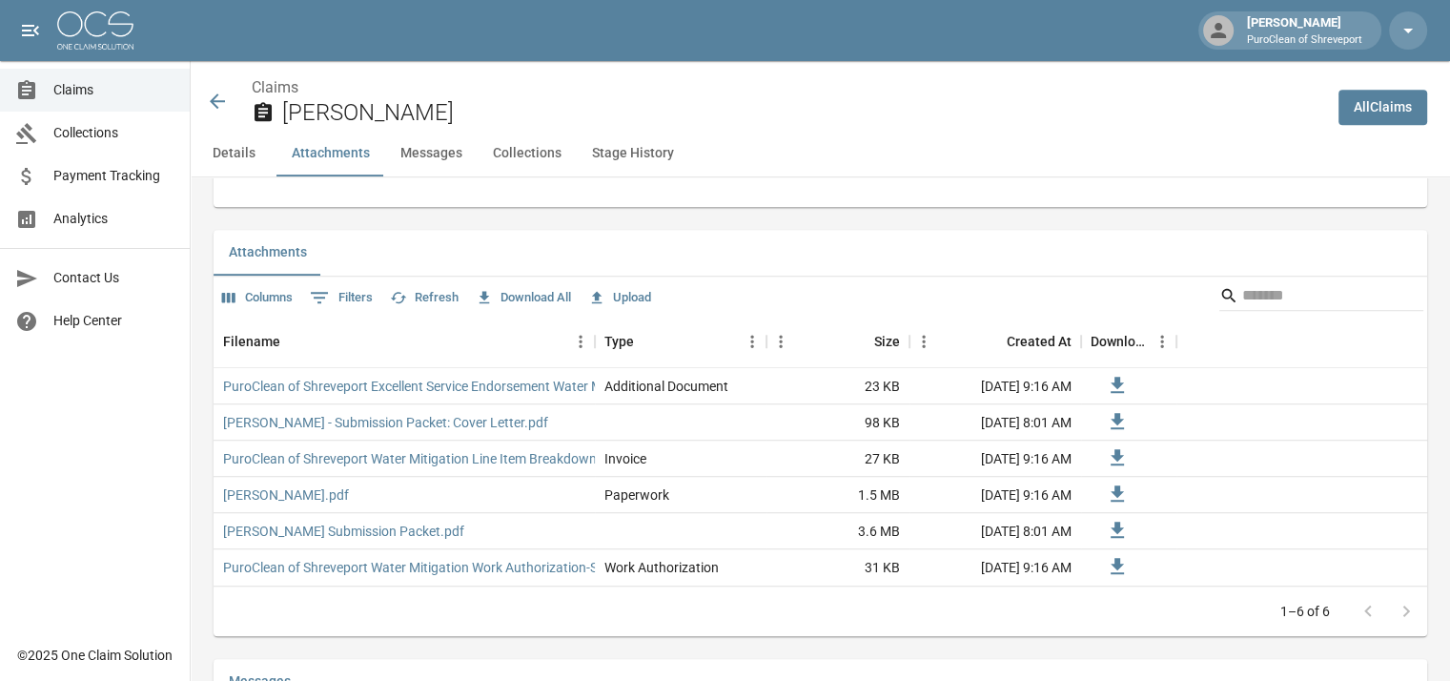
scroll to position [1213, 0]
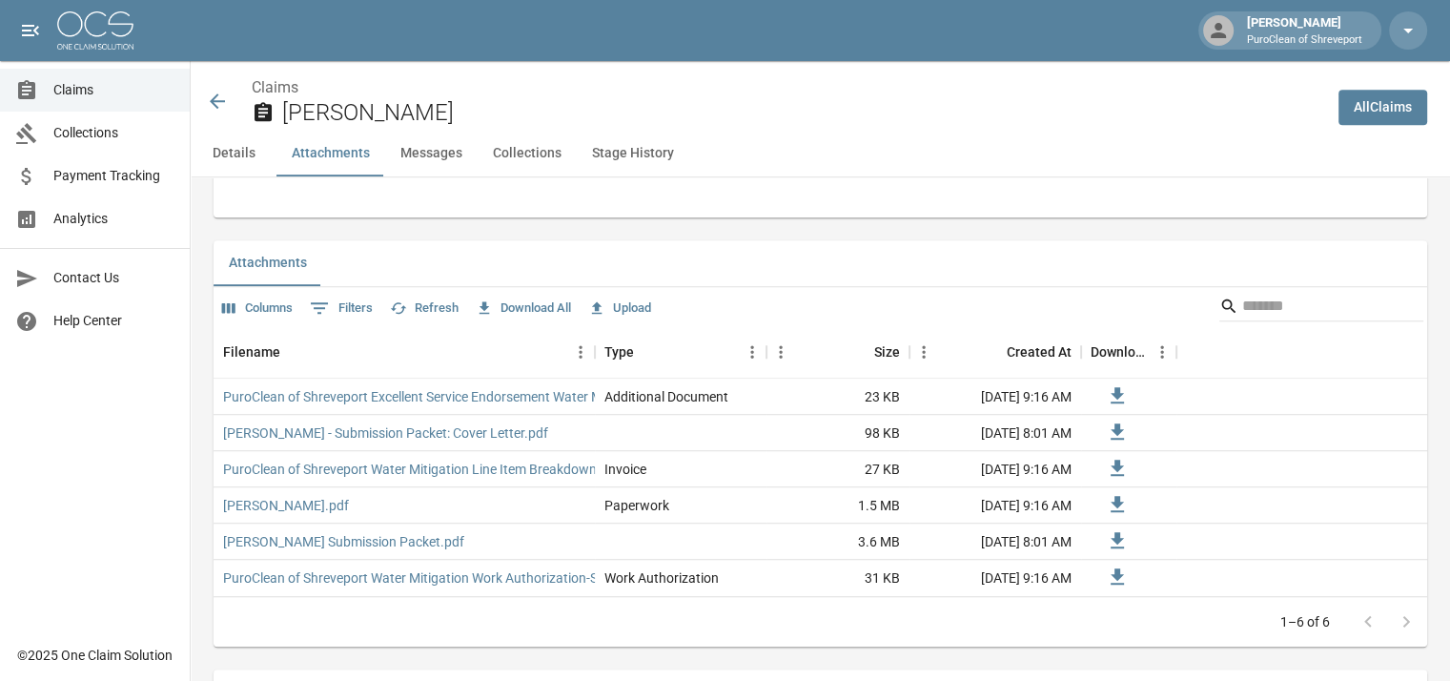
click at [226, 162] on button "Details" at bounding box center [234, 154] width 86 height 46
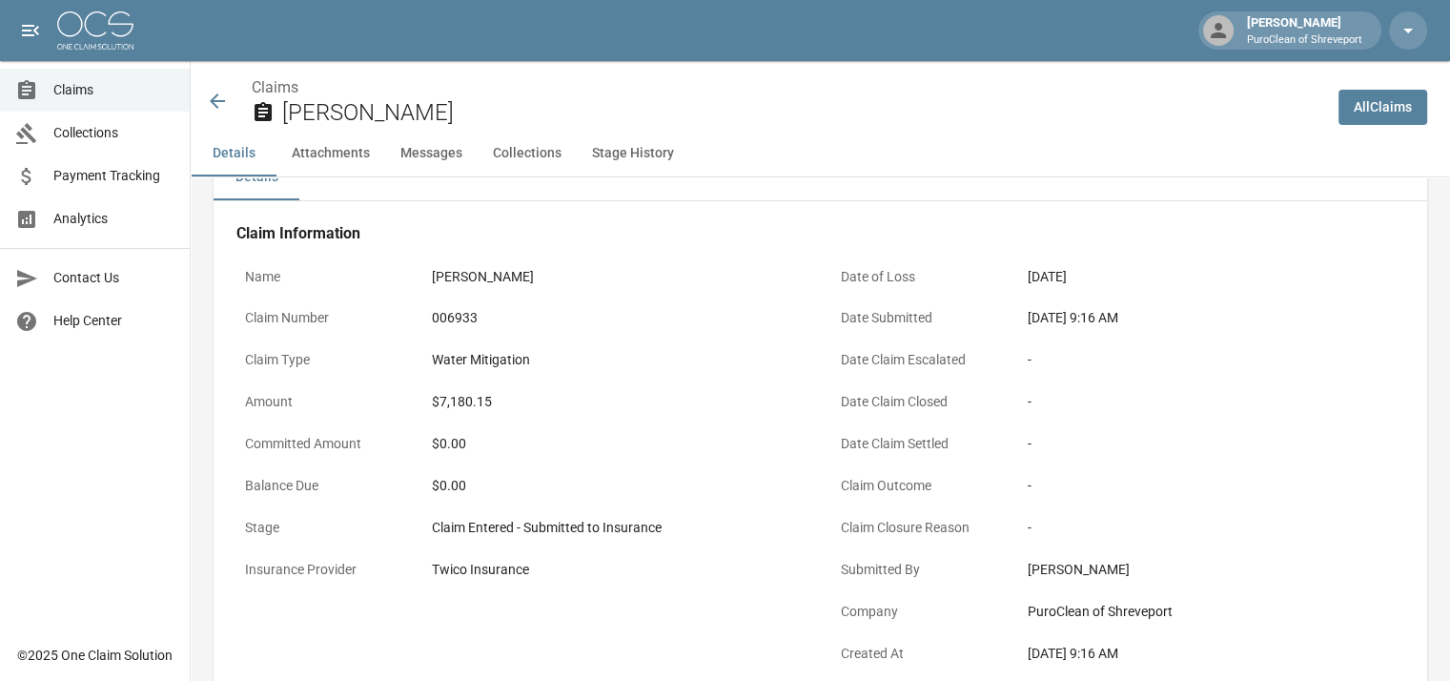
scroll to position [0, 0]
